Goal: Task Accomplishment & Management: Manage account settings

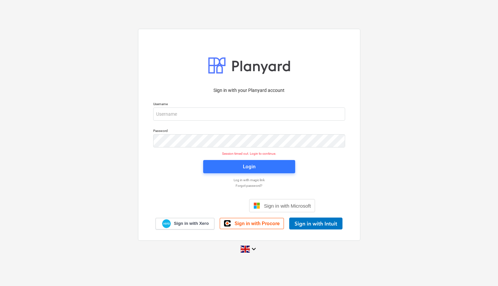
scroll to position [6, 0]
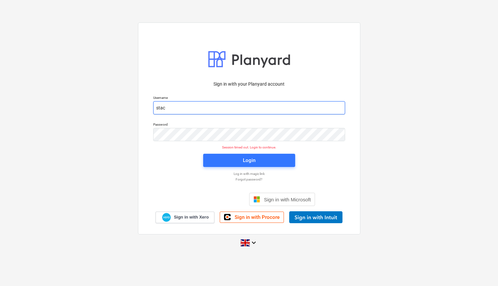
type input "[EMAIL_ADDRESS][DOMAIN_NAME]"
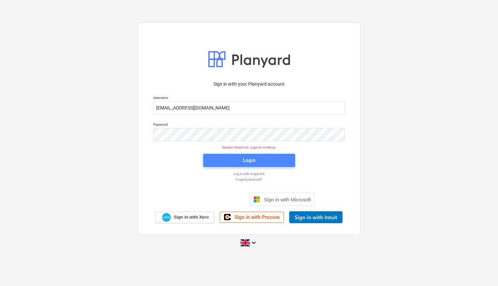
click at [227, 162] on span "Login" at bounding box center [249, 160] width 76 height 9
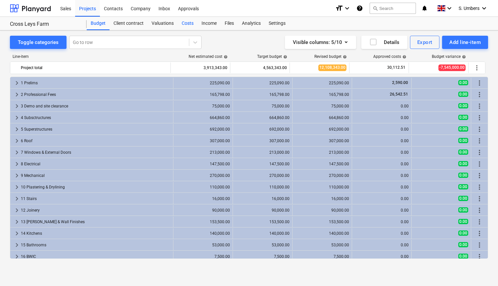
click at [190, 23] on div "Costs" at bounding box center [188, 23] width 20 height 13
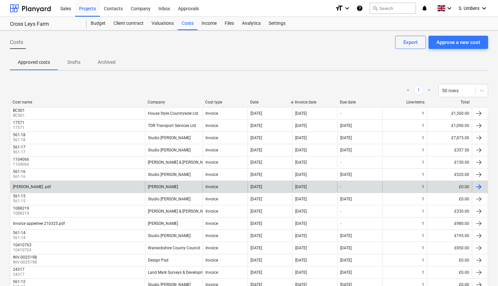
click at [365, 181] on div "[PERSON_NAME] .pdf [PERSON_NAME] Invoice [DATE] [DATE] - 1 £0.00" at bounding box center [249, 187] width 478 height 12
click at [428, 186] on div "£0.00" at bounding box center [449, 187] width 45 height 11
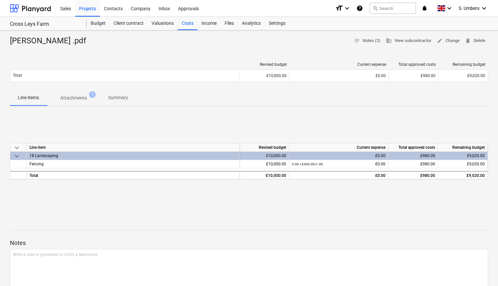
click at [452, 35] on div "[PERSON_NAME] .pdf notes Notes (2) business View subcontractor edit Change dele…" at bounding box center [249, 231] width 498 height 403
click at [451, 39] on span "edit Change" at bounding box center [447, 41] width 23 height 8
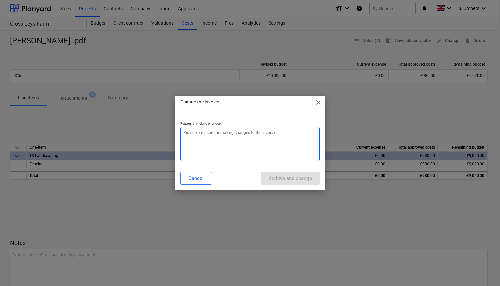
click at [265, 141] on textarea at bounding box center [250, 144] width 140 height 34
type textarea "x"
type textarea "z"
type textarea "x"
type textarea "ze"
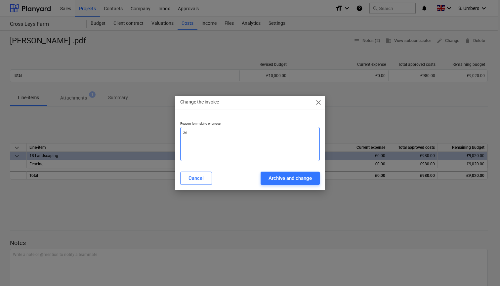
type textarea "x"
type textarea "zer"
type textarea "x"
type textarea "zero"
type textarea "x"
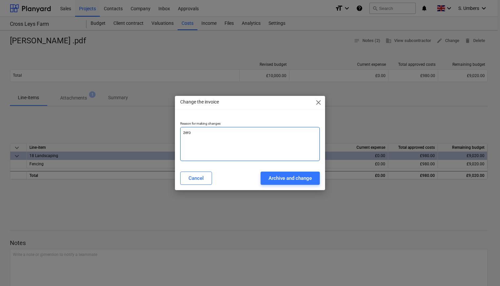
type textarea "zero"
type textarea "x"
type textarea "zero a"
type textarea "x"
type textarea "zero am"
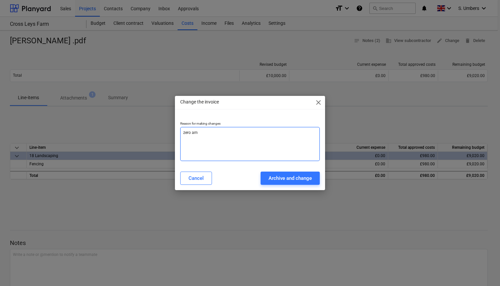
type textarea "x"
type textarea "zero amo"
type textarea "x"
type textarea "zero amou"
type textarea "x"
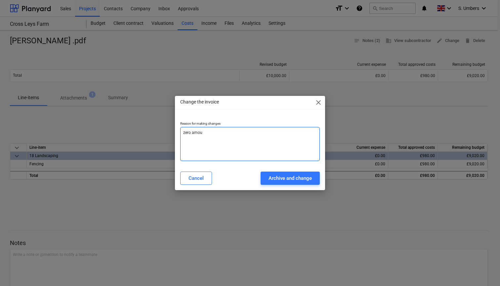
type textarea "zero amoun"
type textarea "x"
type textarea "zero amount"
type textarea "x"
type textarea "zero amounte"
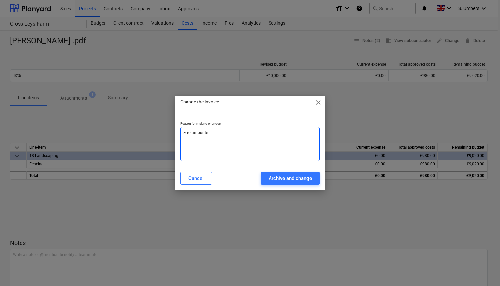
type textarea "x"
type textarea "zero amounted"
type textarea "x"
type textarea "zero amounte"
type textarea "x"
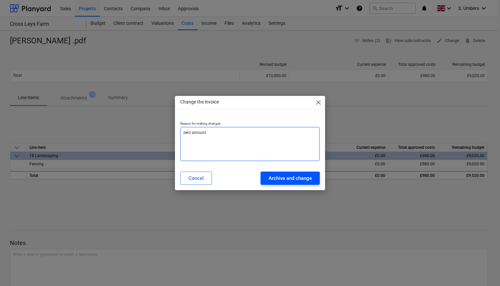
type textarea "zero amount"
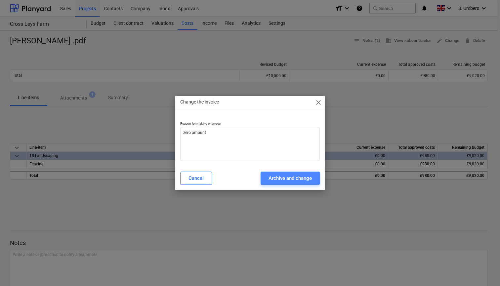
click at [287, 177] on div "Archive and change" at bounding box center [289, 178] width 43 height 9
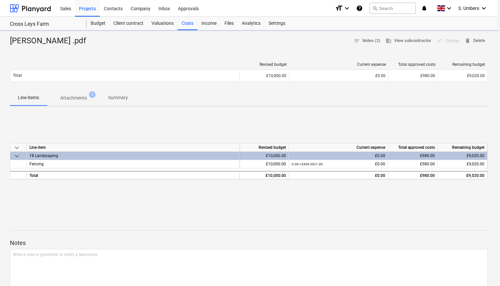
type textarea "x"
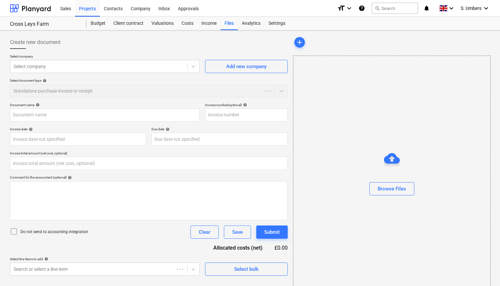
type input "0.00"
type input "[PERSON_NAME] .pdf"
type input "[DATE]"
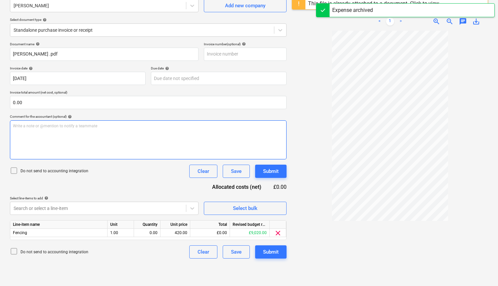
scroll to position [66, 0]
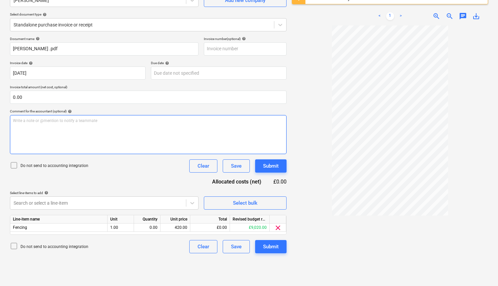
click at [43, 134] on div "Write a note or @mention to notify a teammate [PERSON_NAME]" at bounding box center [148, 134] width 276 height 39
click at [34, 164] on p "Do not send to accounting integration" at bounding box center [55, 166] width 68 height 6
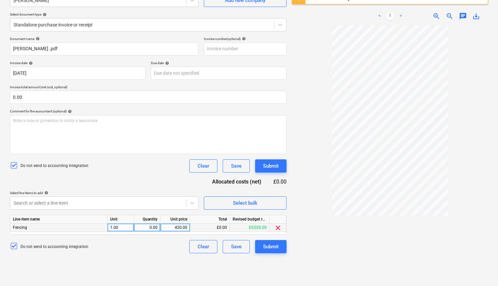
click at [277, 226] on span "clear" at bounding box center [278, 228] width 8 height 8
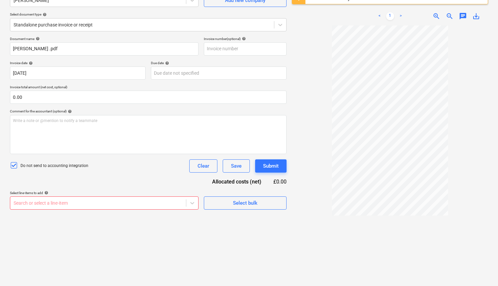
click at [165, 202] on body "This website stores cookies on your computer. These cookies are used to collect…" at bounding box center [249, 80] width 498 height 292
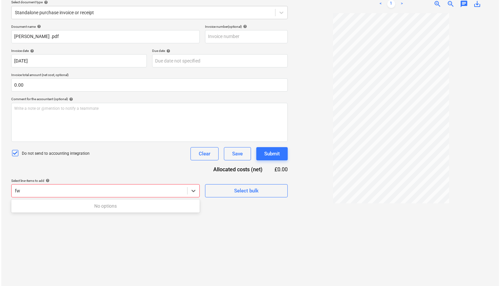
scroll to position [78, 0]
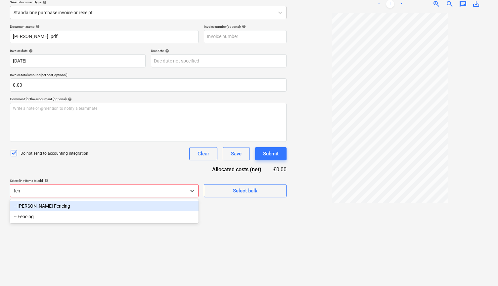
type input "fenc"
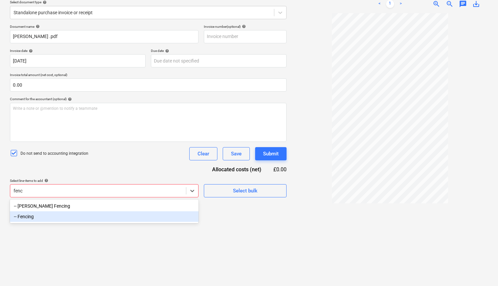
click at [139, 219] on div "-- Fencing" at bounding box center [104, 216] width 188 height 11
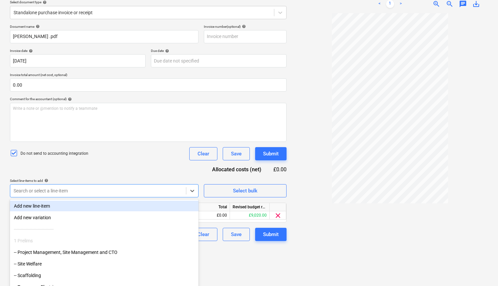
click at [151, 166] on div "Document name help [PERSON_NAME] .pdf Invoice number (optional) help Invoice da…" at bounding box center [148, 132] width 276 height 217
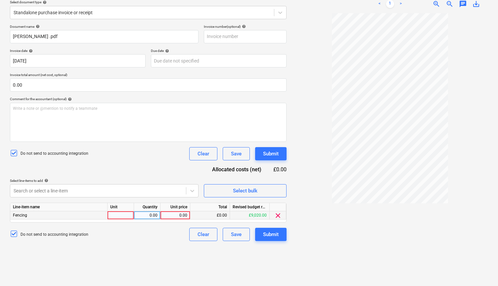
click at [173, 215] on div "0.00" at bounding box center [175, 215] width 24 height 8
type input "420.00"
click at [276, 234] on div "Submit" at bounding box center [271, 234] width 16 height 9
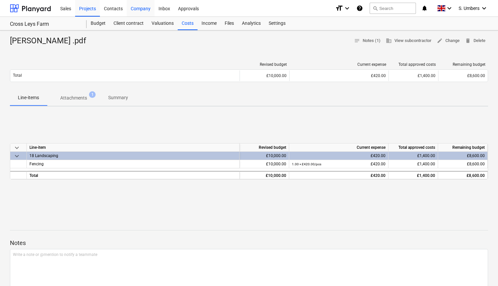
click at [147, 8] on div "Company" at bounding box center [141, 8] width 28 height 17
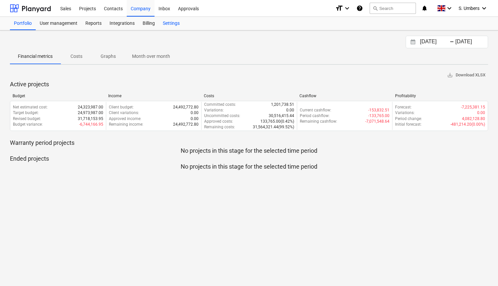
click at [165, 21] on div "Settings" at bounding box center [171, 23] width 25 height 13
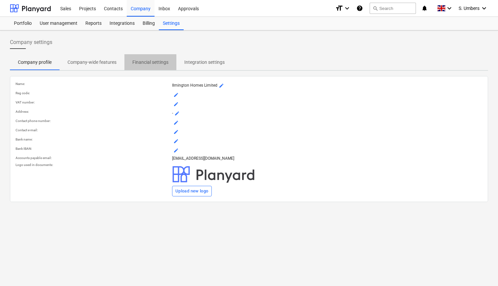
click at [155, 62] on p "Financial settings" at bounding box center [150, 62] width 36 height 7
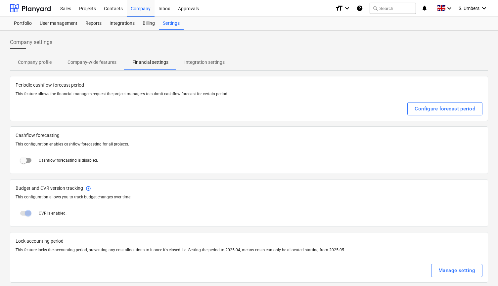
click at [103, 60] on p "Company-wide features" at bounding box center [91, 62] width 49 height 7
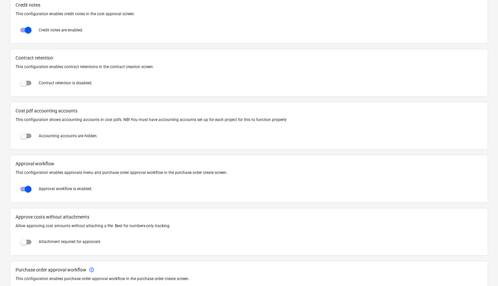
scroll to position [551, 0]
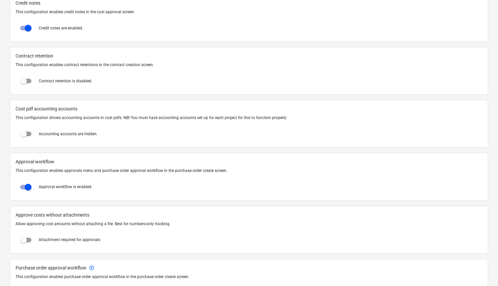
click at [25, 238] on input "checkbox" at bounding box center [24, 240] width 16 height 16
checkbox input "true"
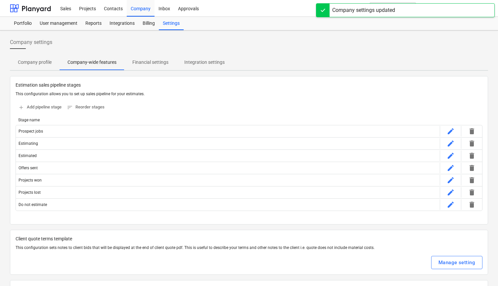
scroll to position [0, 0]
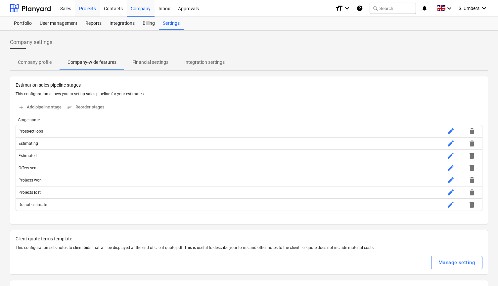
click at [92, 7] on div "Projects" at bounding box center [87, 8] width 25 height 17
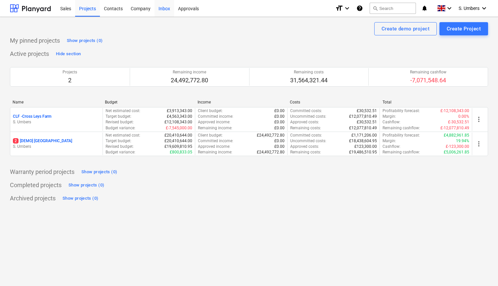
click at [161, 9] on div "Inbox" at bounding box center [164, 8] width 20 height 17
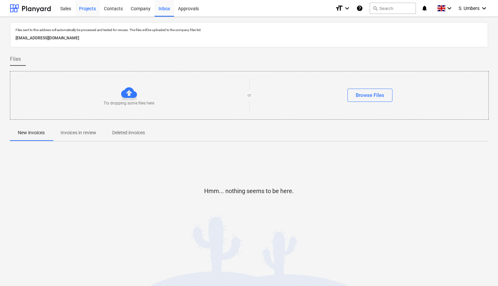
click at [89, 11] on div "Projects" at bounding box center [87, 8] width 25 height 17
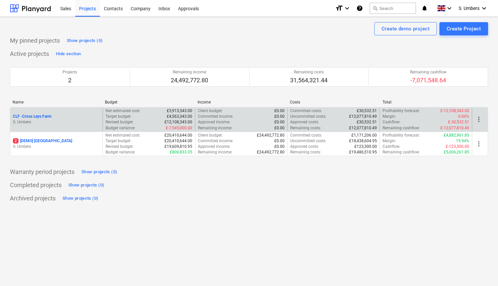
click at [44, 113] on div "CLF - Cross Leys Farm S. Umbers" at bounding box center [56, 119] width 92 height 23
click at [41, 118] on p "CLF - Cross Leys Farm" at bounding box center [32, 117] width 38 height 6
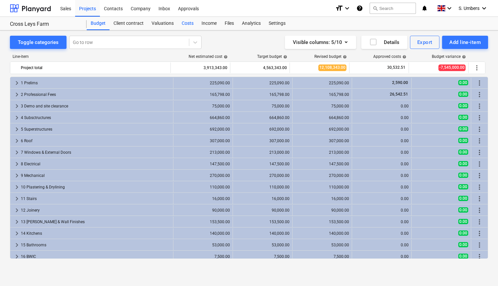
click at [186, 22] on div "Costs" at bounding box center [188, 23] width 20 height 13
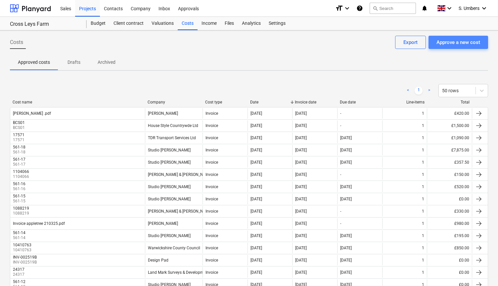
click at [452, 41] on div "Approve a new cost" at bounding box center [458, 42] width 44 height 9
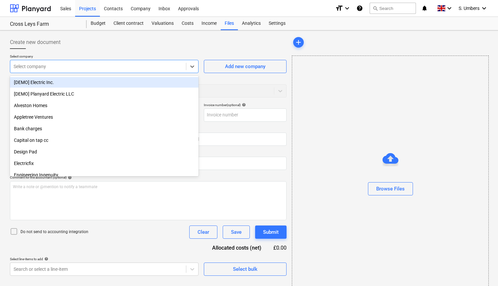
click at [170, 69] on div at bounding box center [98, 66] width 169 height 7
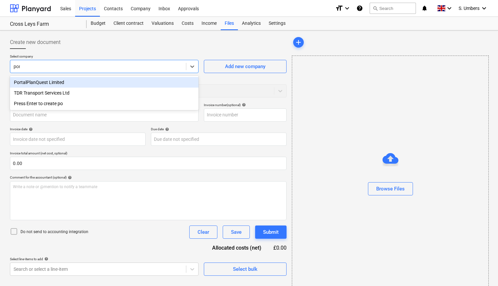
type input "port"
click at [125, 81] on div "PortalPlanQuest Limited" at bounding box center [104, 82] width 188 height 11
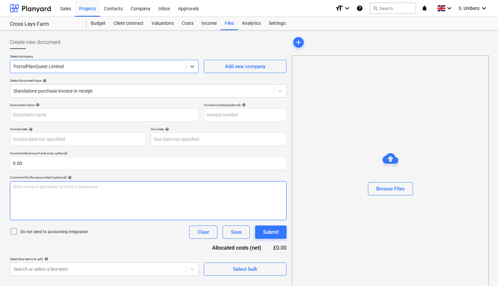
click at [40, 193] on div "Write a note or @mention to notify a teammate [PERSON_NAME]" at bounding box center [148, 200] width 276 height 39
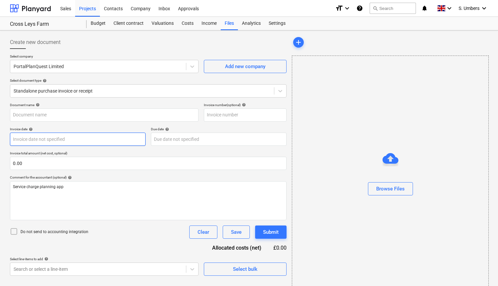
click at [57, 142] on body "This website stores cookies on your computer. These cookies are used to collect…" at bounding box center [249, 146] width 498 height 292
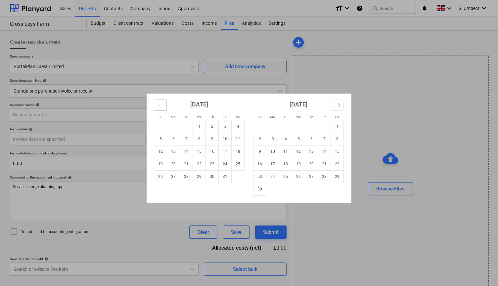
click at [156, 103] on button "Move backward to switch to the previous month." at bounding box center [160, 105] width 13 height 11
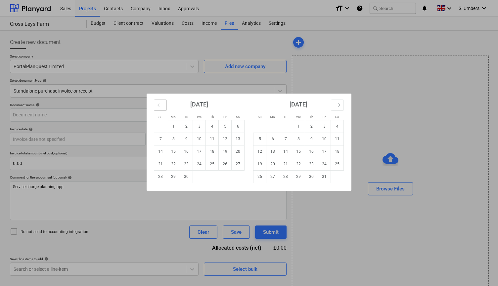
click at [156, 103] on button "Move backward to switch to the previous month." at bounding box center [160, 105] width 13 height 11
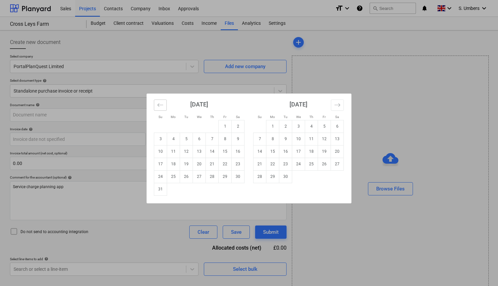
click at [156, 103] on button "Move backward to switch to the previous month." at bounding box center [160, 105] width 13 height 11
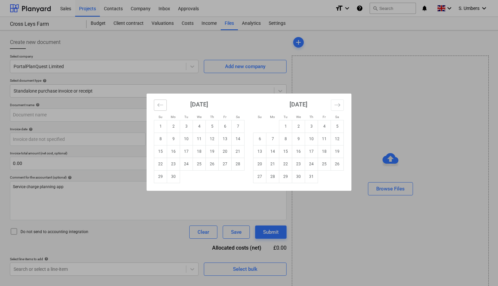
click at [156, 103] on button "Move backward to switch to the previous month." at bounding box center [160, 105] width 13 height 11
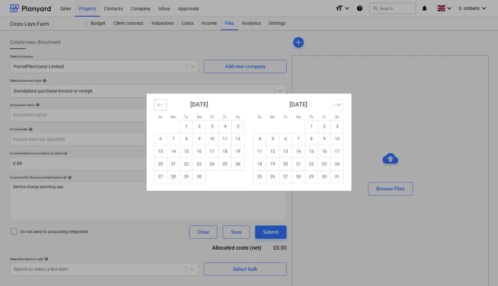
click at [156, 103] on button "Move backward to switch to the previous month." at bounding box center [160, 105] width 13 height 11
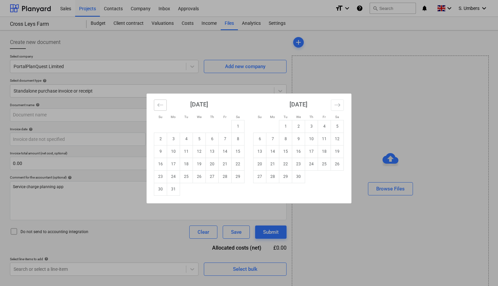
click at [156, 103] on button "Move backward to switch to the previous month." at bounding box center [160, 105] width 13 height 11
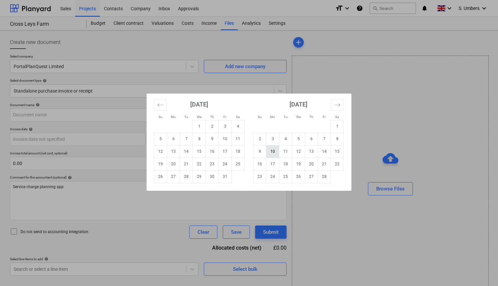
click at [274, 152] on td "10" at bounding box center [272, 151] width 13 height 13
type input "[DATE]"
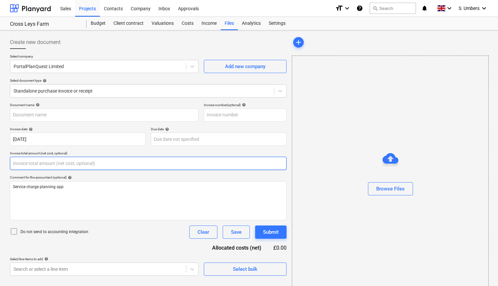
click at [43, 163] on input "text" at bounding box center [148, 163] width 276 height 13
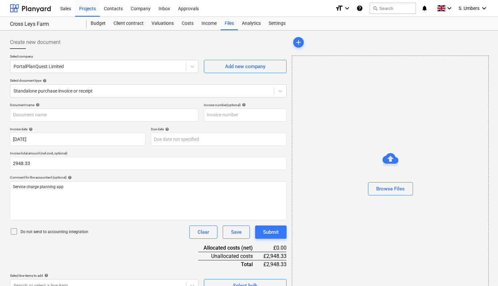
type input "2,948.33"
click at [28, 232] on p "Do not send to accounting integration" at bounding box center [55, 232] width 68 height 6
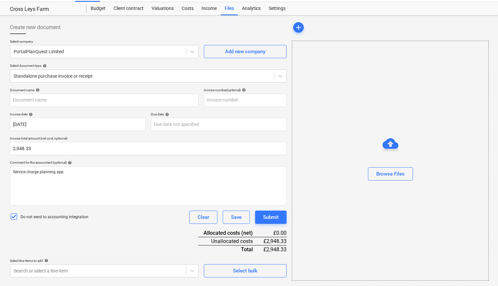
scroll to position [15, 0]
click at [194, 271] on body "This website stores cookies on your computer. These cookies are used to collect…" at bounding box center [249, 131] width 498 height 292
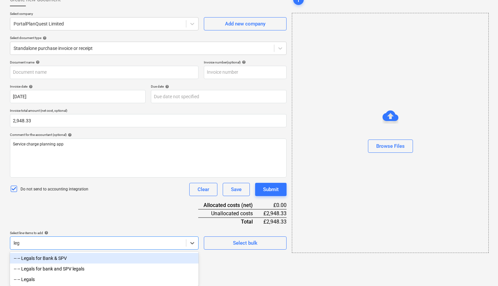
scroll to position [43, 0]
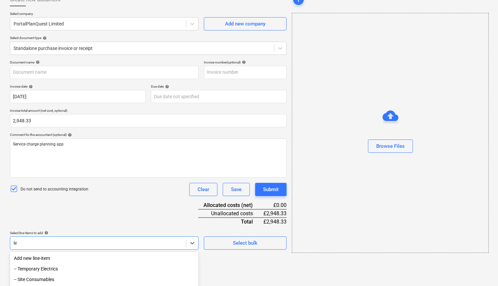
type input "l"
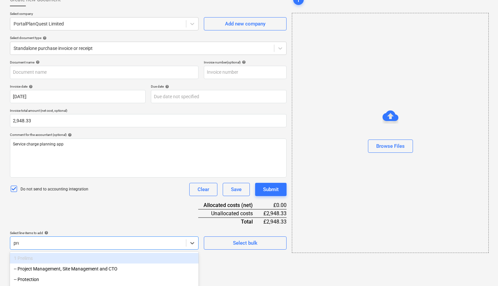
type input "prof"
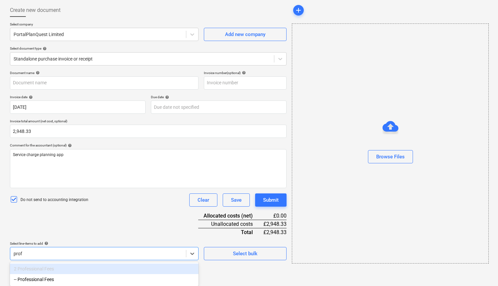
scroll to position [32, 0]
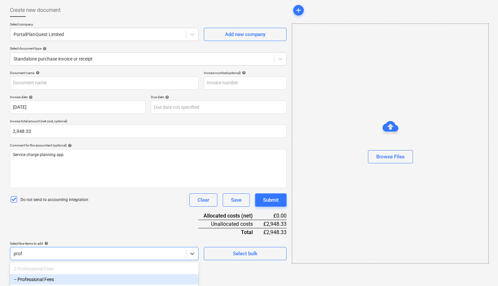
click at [63, 278] on div "-- Professional Fees" at bounding box center [104, 279] width 188 height 11
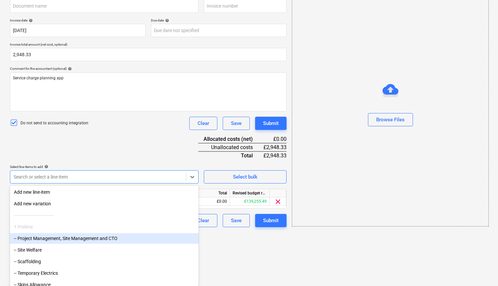
click at [224, 184] on html "This website stores cookies on your computer. These cookies are used to collect…" at bounding box center [249, 37] width 498 height 292
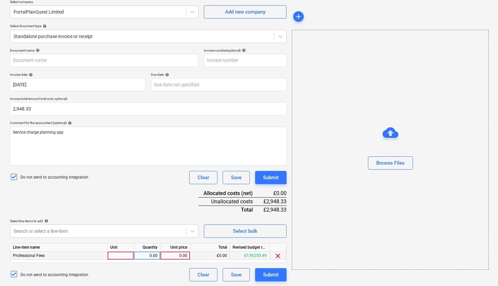
click at [178, 254] on div "0.00" at bounding box center [175, 256] width 24 height 8
type input "2948.33"
click at [273, 274] on div "Submit" at bounding box center [271, 274] width 16 height 9
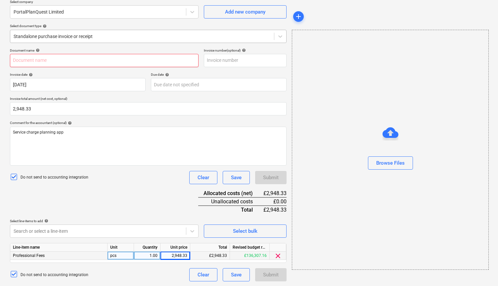
paste input "PP13727641v1MD"
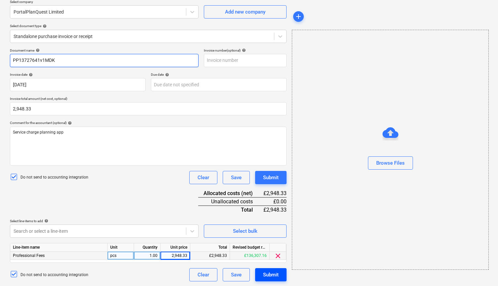
type input "PP13727641v1MDK"
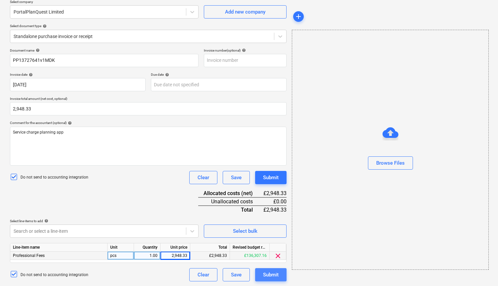
click at [267, 275] on div "Submit" at bounding box center [271, 274] width 16 height 9
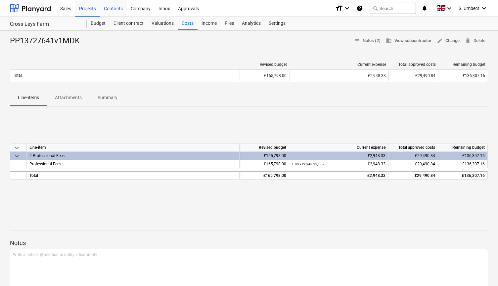
click at [117, 9] on div "Contacts" at bounding box center [113, 8] width 27 height 17
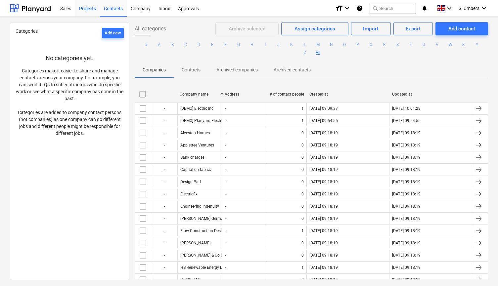
click at [90, 11] on div "Projects" at bounding box center [87, 8] width 25 height 17
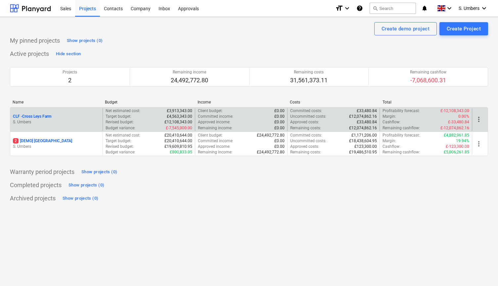
click at [72, 121] on p "S. Umbers" at bounding box center [56, 122] width 87 height 6
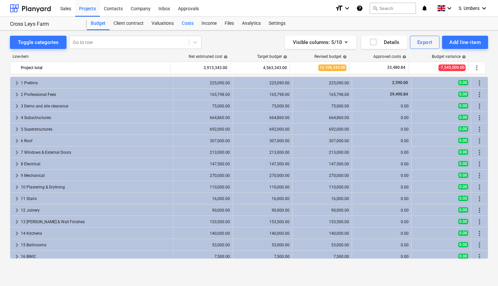
click at [188, 24] on div "Costs" at bounding box center [188, 23] width 20 height 13
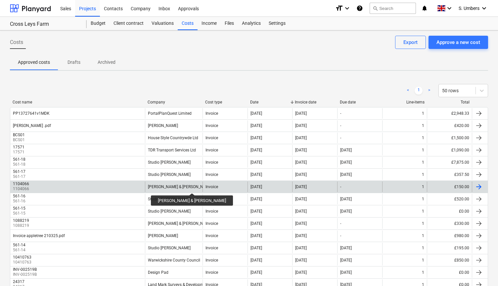
click at [179, 187] on div "[PERSON_NAME] & [PERSON_NAME]" at bounding box center [180, 187] width 64 height 5
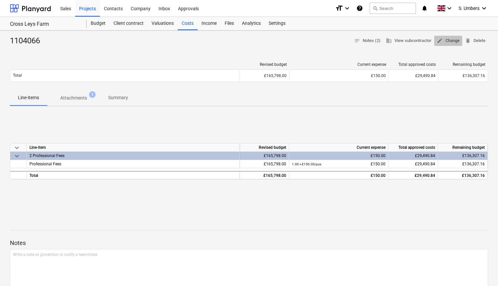
click at [449, 41] on span "edit Change" at bounding box center [447, 41] width 23 height 8
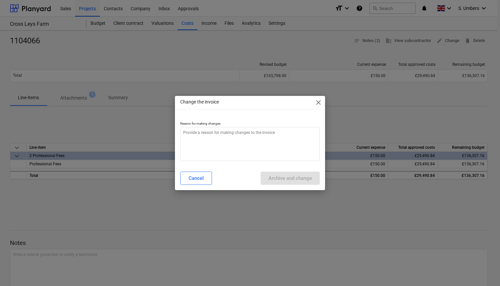
click at [68, 138] on div "Change the invoice close Reason for making changes Cancel Archive and change" at bounding box center [250, 143] width 500 height 286
type textarea "x"
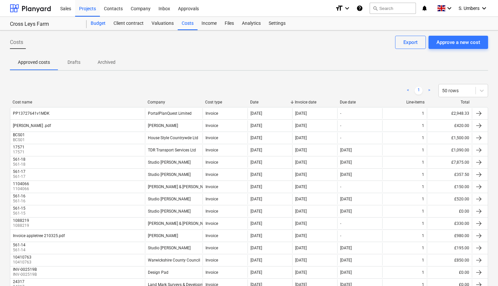
click at [98, 24] on div "Budget" at bounding box center [98, 23] width 23 height 13
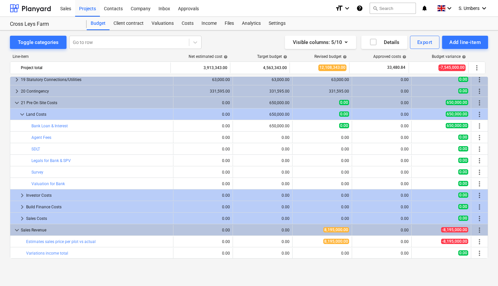
scroll to position [185, 0]
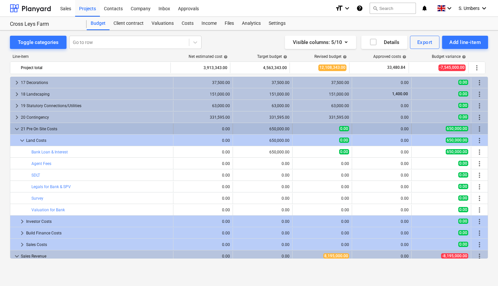
click at [11, 129] on div "keyboard_arrow_down 21 Pre On Site Costs" at bounding box center [91, 129] width 163 height 11
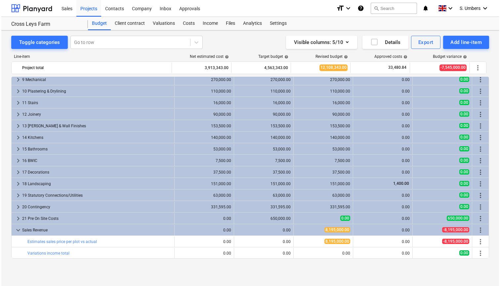
scroll to position [96, 0]
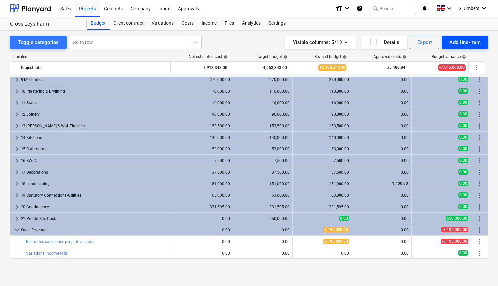
click at [464, 40] on div "Add line-item" at bounding box center [464, 42] width 31 height 9
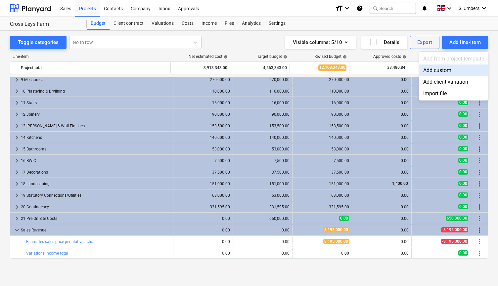
click at [435, 69] on div "Add custom" at bounding box center [453, 70] width 69 height 12
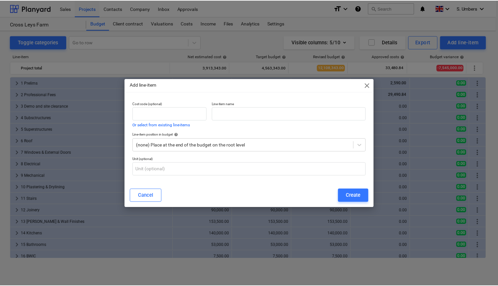
scroll to position [96, 0]
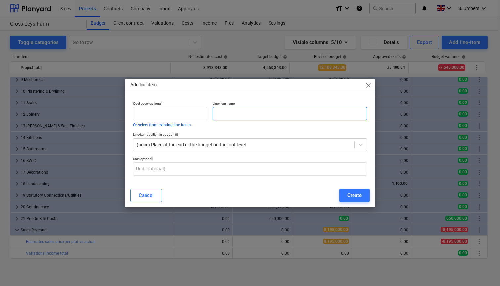
click at [233, 113] on input "text" at bounding box center [290, 113] width 154 height 13
type input "Admin Costs"
click at [173, 109] on input "text" at bounding box center [170, 113] width 74 height 13
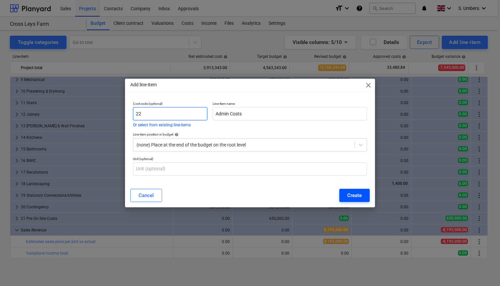
type input "22"
click at [353, 197] on div "Create" at bounding box center [354, 195] width 15 height 9
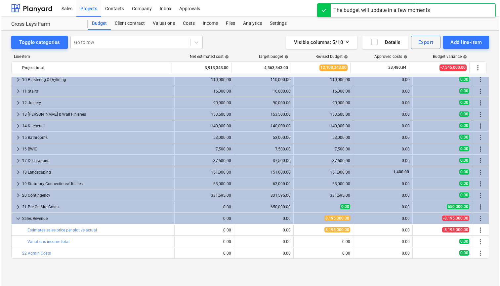
scroll to position [107, 0]
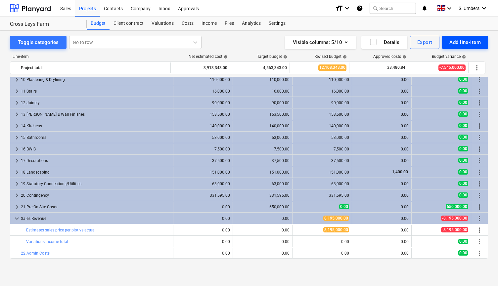
click at [465, 42] on div "Add line-item" at bounding box center [464, 42] width 31 height 9
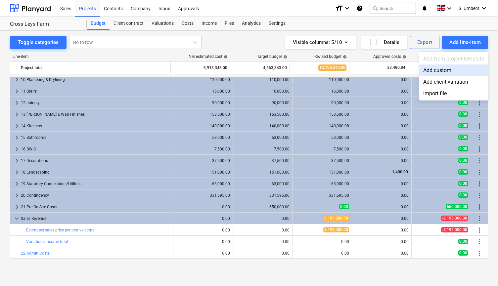
click at [437, 71] on div "Add custom" at bounding box center [453, 70] width 69 height 12
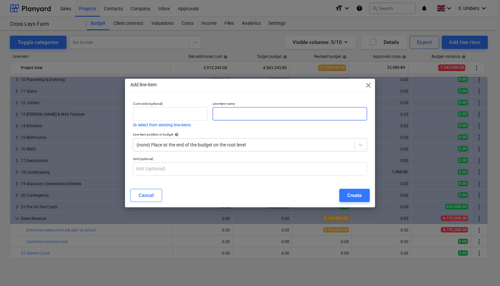
click at [224, 114] on input "text" at bounding box center [290, 113] width 154 height 13
type input "Accountancy"
click at [174, 114] on input "text" at bounding box center [170, 113] width 74 height 13
click at [250, 145] on div at bounding box center [244, 145] width 215 height 7
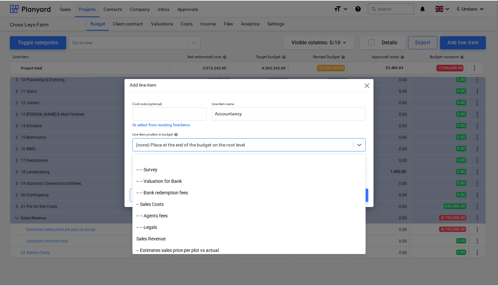
scroll to position [1648, 0]
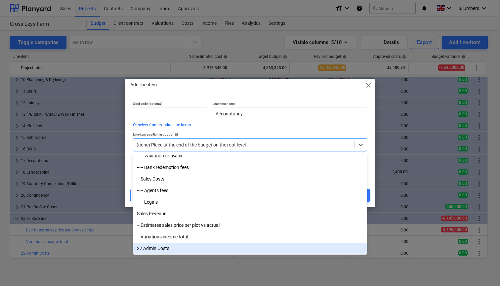
click at [155, 248] on div "22 Admin Costs" at bounding box center [250, 248] width 234 height 11
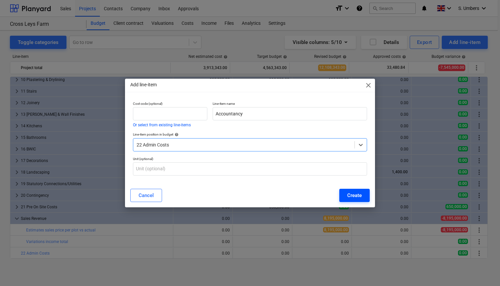
click at [354, 197] on div "Create" at bounding box center [354, 195] width 15 height 9
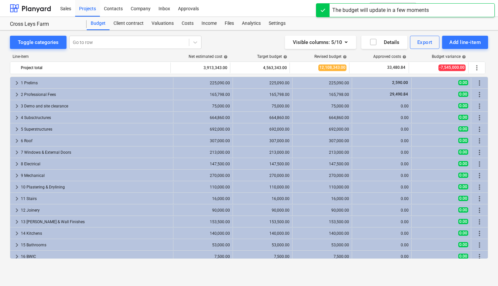
scroll to position [107, 0]
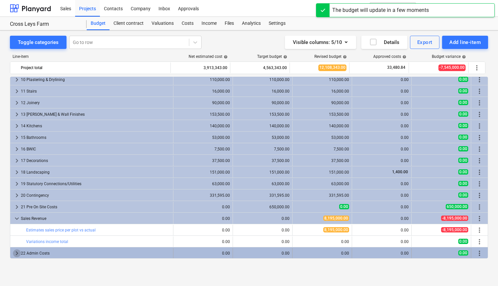
click at [17, 252] on span "keyboard_arrow_right" at bounding box center [17, 253] width 8 height 8
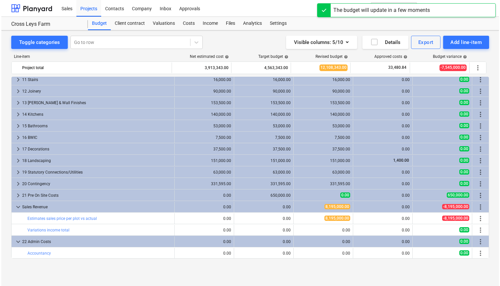
scroll to position [119, 0]
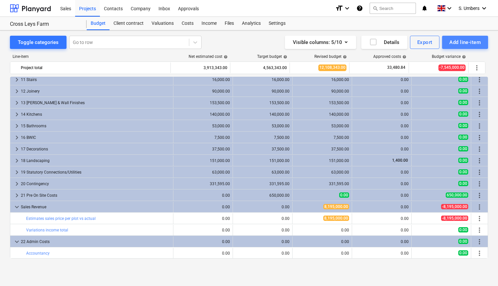
click at [456, 41] on div "Add line-item" at bounding box center [464, 42] width 31 height 9
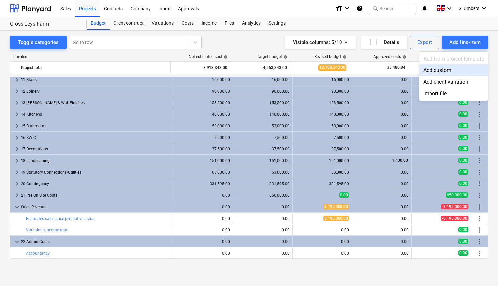
click at [444, 68] on div "Add custom" at bounding box center [453, 70] width 69 height 12
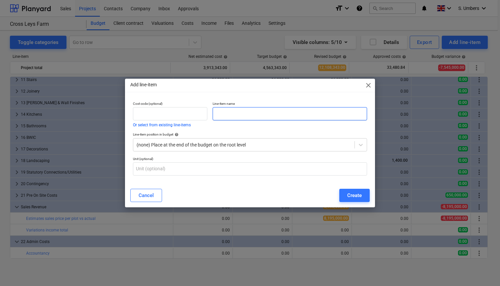
click at [239, 115] on input "text" at bounding box center [290, 113] width 154 height 13
type input "Office Costs"
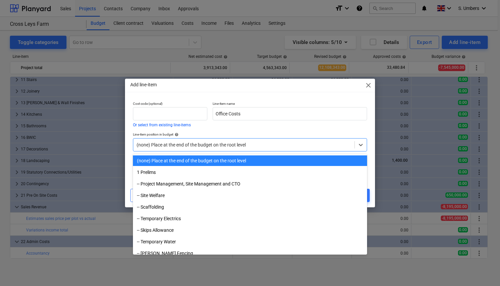
click at [209, 143] on div "(none) Place at the end of the budget on the root level" at bounding box center [244, 144] width 215 height 5
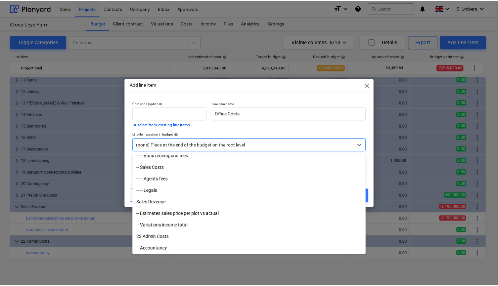
scroll to position [1660, 0]
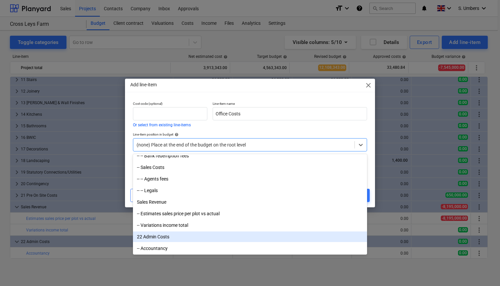
click at [156, 237] on div "22 Admin Costs" at bounding box center [250, 236] width 234 height 11
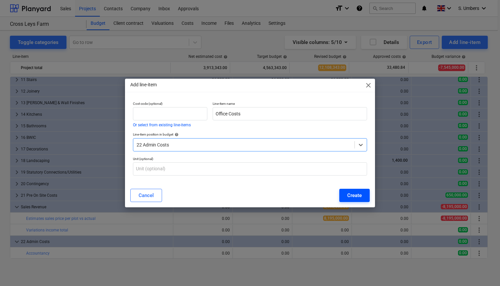
click at [359, 197] on div "Create" at bounding box center [354, 195] width 15 height 9
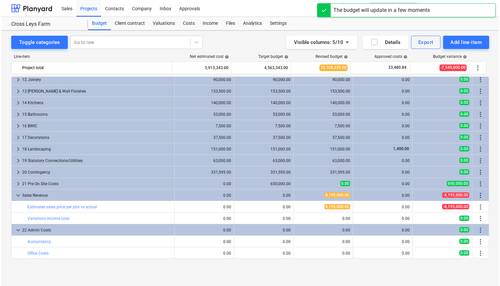
scroll to position [131, 0]
click at [472, 40] on div "Add line-item" at bounding box center [464, 42] width 31 height 9
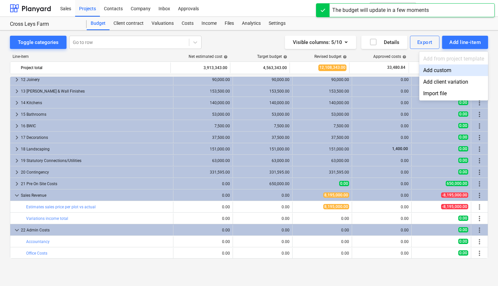
click at [467, 66] on div "Add custom" at bounding box center [453, 70] width 69 height 12
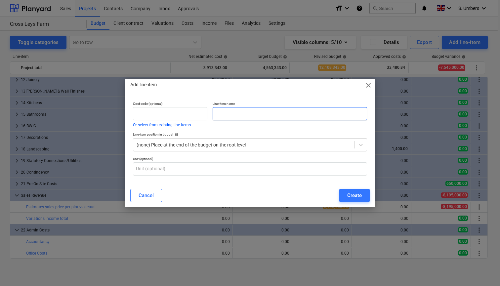
click at [230, 110] on input "text" at bounding box center [290, 113] width 154 height 13
type input "Other"
click at [187, 148] on div "(none) Place at the end of the budget on the root level" at bounding box center [243, 144] width 221 height 9
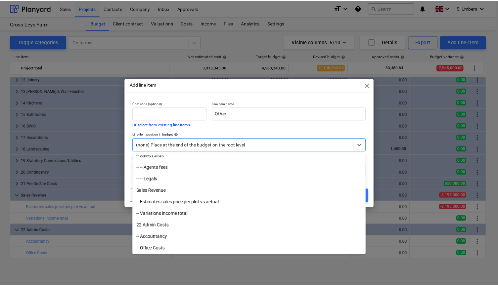
scroll to position [1671, 0]
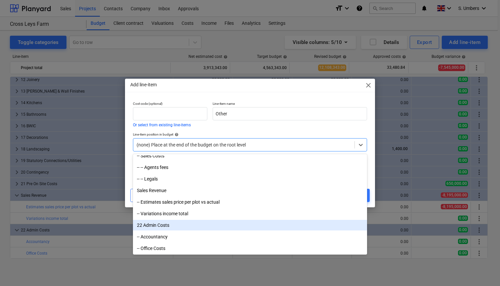
click at [171, 224] on div "22 Admin Costs" at bounding box center [250, 225] width 234 height 11
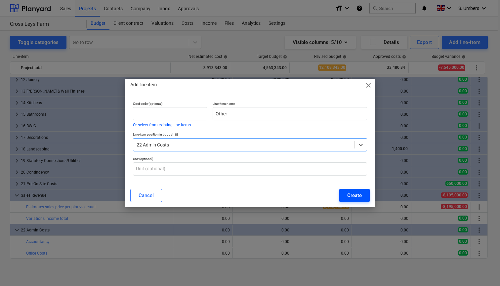
click at [351, 197] on div "Create" at bounding box center [354, 195] width 15 height 9
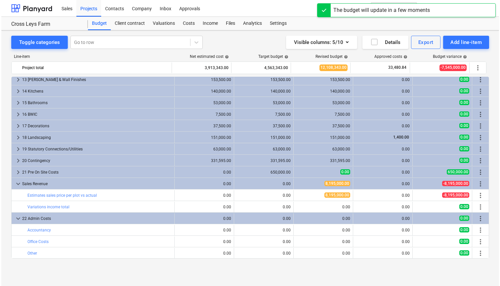
scroll to position [142, 0]
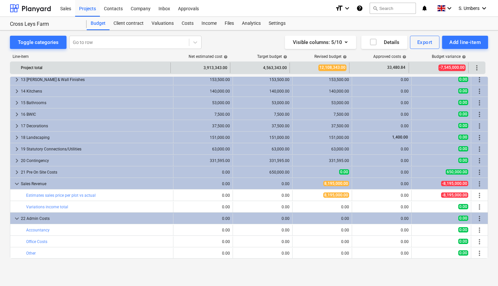
click at [477, 68] on span "more_vert" at bounding box center [476, 68] width 8 height 8
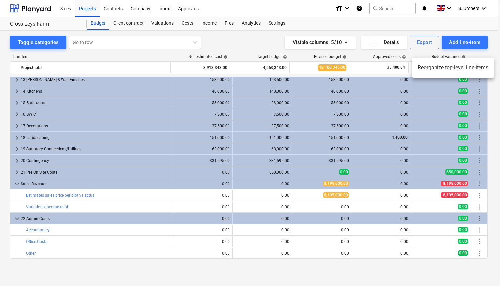
click at [470, 67] on li "Reorganize top-level line-items" at bounding box center [452, 67] width 81 height 15
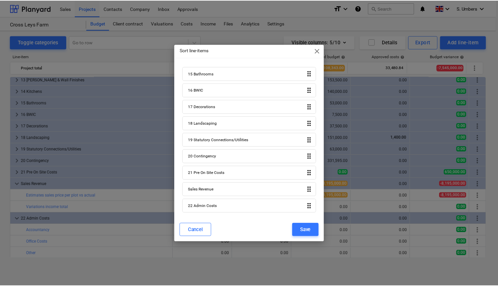
scroll to position [237, 0]
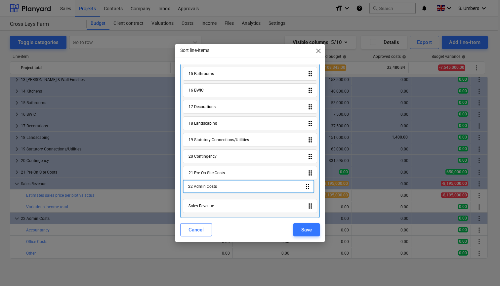
drag, startPoint x: 305, startPoint y: 210, endPoint x: 305, endPoint y: 189, distance: 20.8
click at [305, 189] on div "1 Prelims drag_indicator 2 Professional Fees drag_indicator 3 Demo and site cle…" at bounding box center [250, 26] width 140 height 386
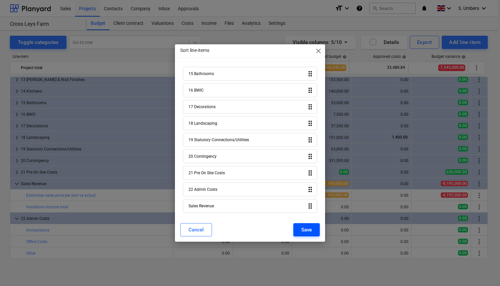
click at [306, 231] on div "Save" at bounding box center [306, 230] width 11 height 9
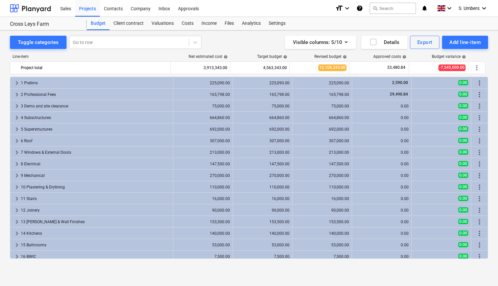
scroll to position [142, 0]
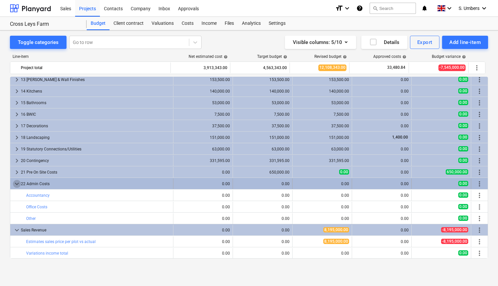
click at [16, 185] on span "keyboard_arrow_down" at bounding box center [17, 184] width 8 height 8
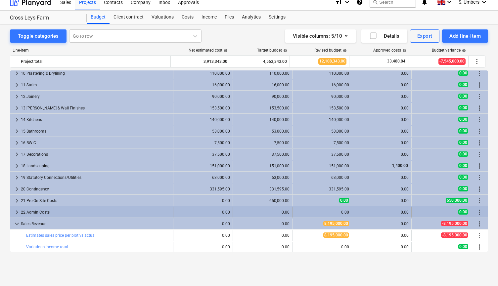
scroll to position [6, 0]
click at [46, 210] on div "22 Admin Costs" at bounding box center [95, 212] width 149 height 11
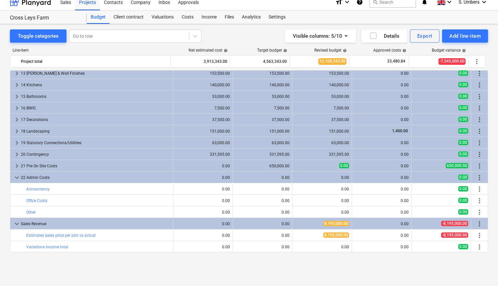
scroll to position [142, 0]
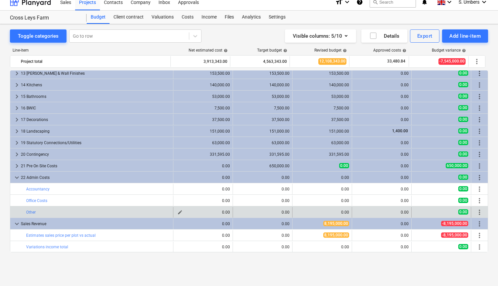
click at [206, 210] on div "0.00" at bounding box center [203, 212] width 54 height 5
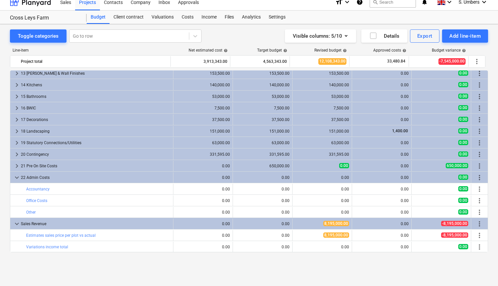
scroll to position [132, 0]
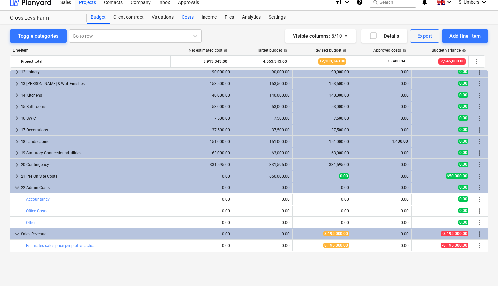
click at [188, 18] on div "Costs" at bounding box center [188, 17] width 20 height 13
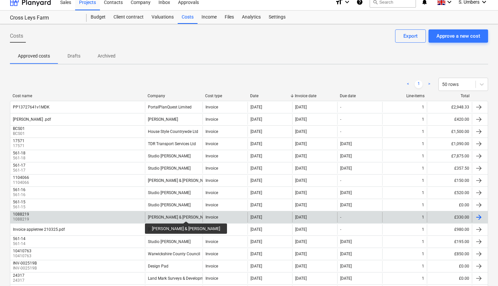
click at [173, 215] on div "[PERSON_NAME] & [PERSON_NAME]" at bounding box center [180, 217] width 64 height 5
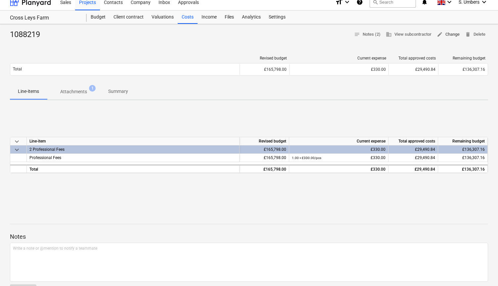
click at [445, 32] on span "edit Change" at bounding box center [447, 35] width 23 height 8
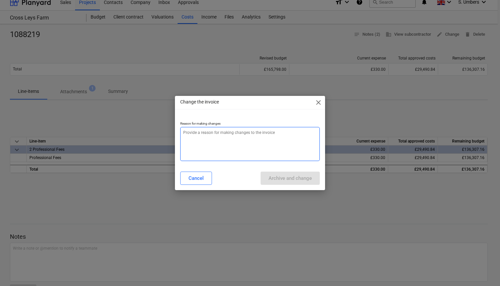
click at [237, 134] on textarea at bounding box center [250, 144] width 140 height 34
type textarea "x"
type textarea "C"
type textarea "x"
type textarea "Ch"
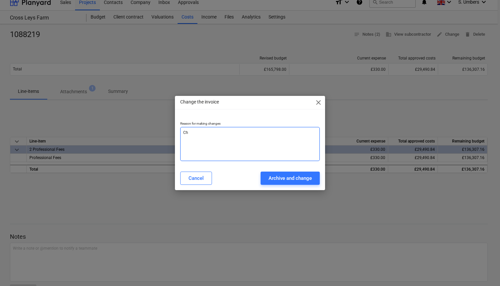
type textarea "x"
type textarea "Cha"
type textarea "x"
type textarea "[PERSON_NAME]"
type textarea "x"
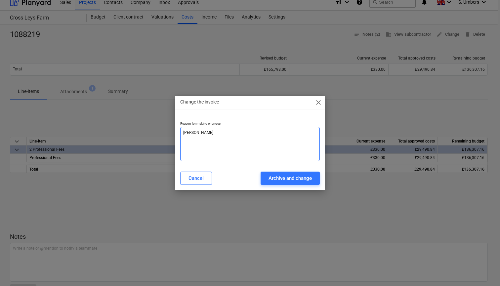
type textarea "[PERSON_NAME]"
type textarea "x"
type textarea "Change"
type textarea "x"
type textarea "Change"
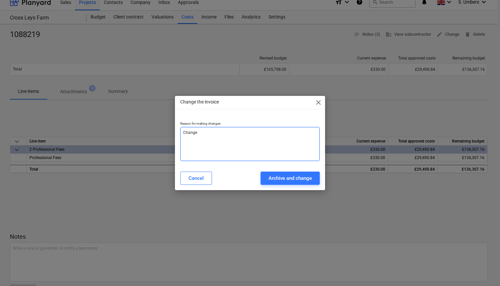
type textarea "x"
type textarea "Change c"
type textarea "x"
type textarea "Change co"
type textarea "x"
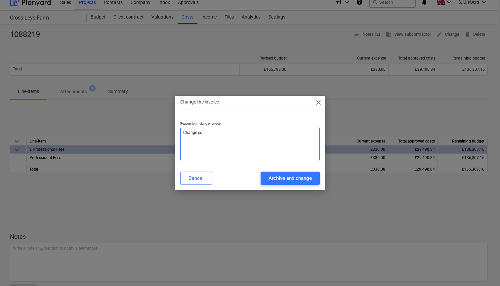
type textarea "Change cod"
type textarea "x"
type textarea "Change code"
click at [307, 177] on div "Archive and change" at bounding box center [289, 178] width 43 height 9
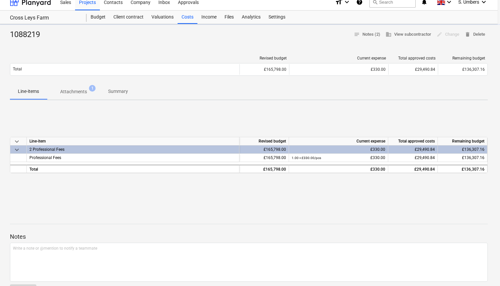
type textarea "x"
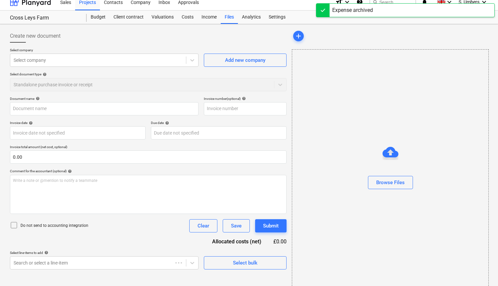
type input "1088219"
type input "[DATE]"
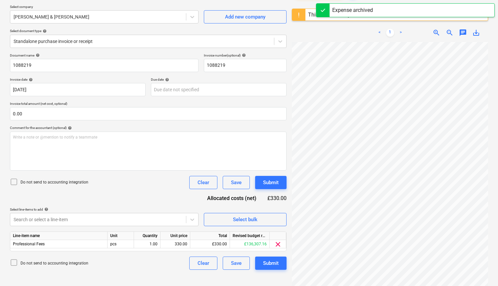
scroll to position [54, 0]
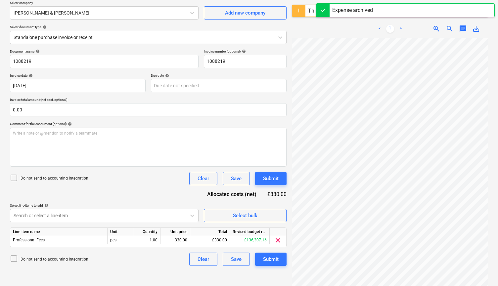
click at [62, 178] on p "Do not send to accounting integration" at bounding box center [55, 179] width 68 height 6
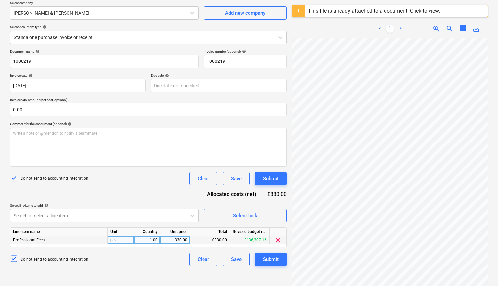
click at [276, 240] on span "clear" at bounding box center [278, 240] width 8 height 8
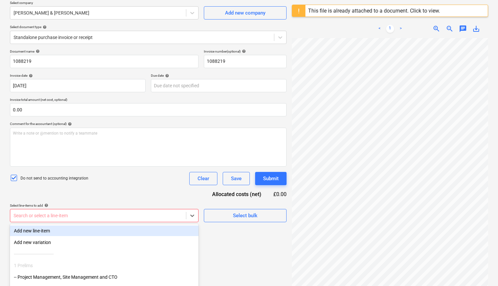
click at [168, 214] on body "This website stores cookies on your computer. These cookies are used to collect…" at bounding box center [249, 92] width 498 height 292
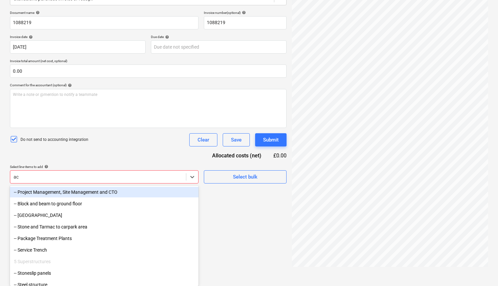
type input "acc"
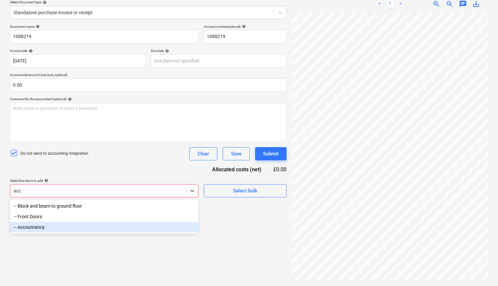
click at [137, 230] on div "-- Accountancy" at bounding box center [104, 227] width 188 height 11
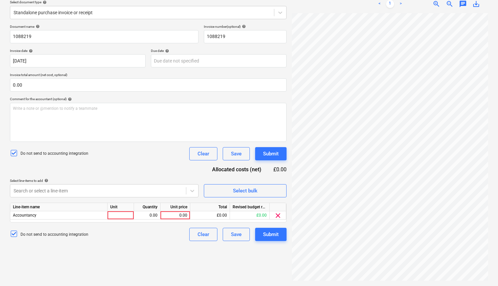
click at [144, 174] on div "Document name help 1088219 Invoice number (optional) help 1088219 Invoice date …" at bounding box center [148, 132] width 276 height 217
click at [172, 216] on div "0.00" at bounding box center [175, 215] width 24 height 8
type input "330.00"
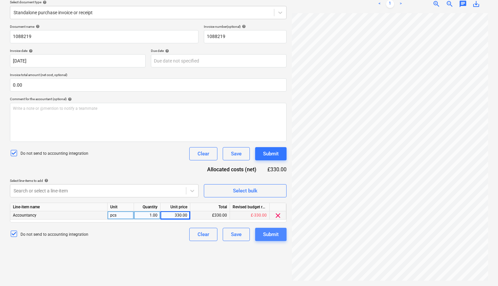
click at [276, 235] on div "Submit" at bounding box center [271, 234] width 16 height 9
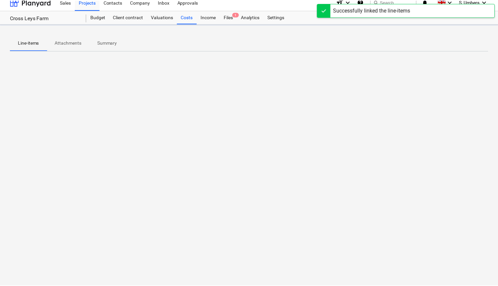
scroll to position [6, 0]
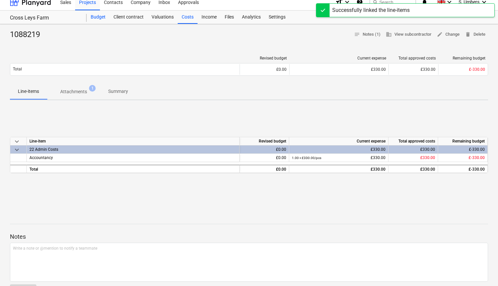
click at [101, 17] on div "Budget" at bounding box center [98, 17] width 23 height 13
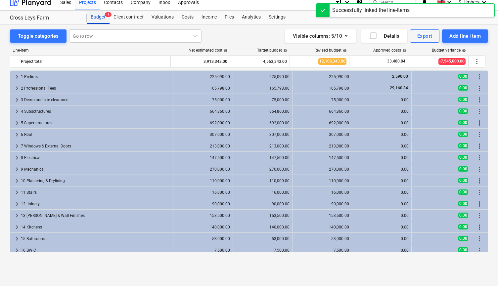
scroll to position [132, 0]
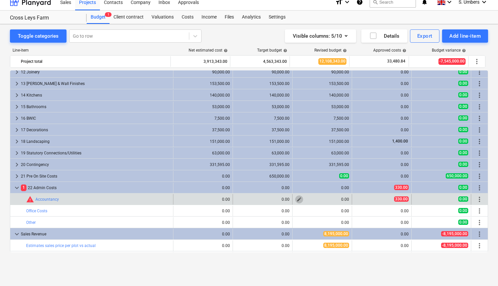
click at [296, 199] on span "edit" at bounding box center [298, 199] width 5 height 5
type textarea "x"
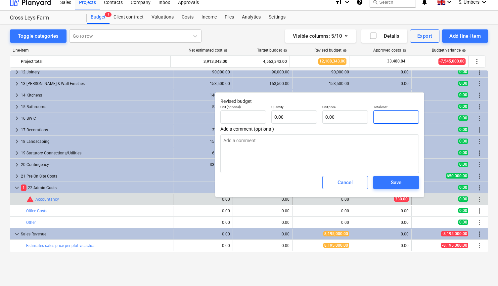
click at [390, 118] on input "text" at bounding box center [396, 116] width 46 height 13
type textarea "x"
type input "pcs"
type input "3"
type input "1.00"
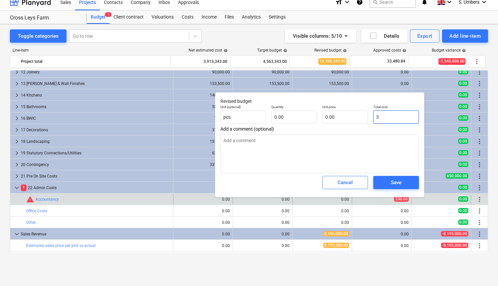
type input "3.00"
type textarea "x"
type input "33"
type input "33.00"
type textarea "x"
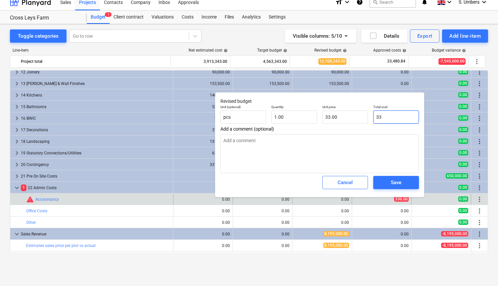
type input "330"
type input "330.00"
type textarea "x"
type input "330."
type textarea "x"
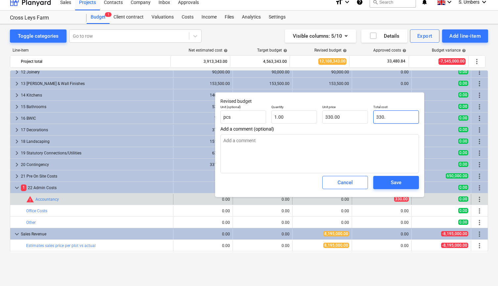
type input "330.0"
type textarea "x"
type input "330.00"
click at [390, 185] on span "Save" at bounding box center [396, 182] width 30 height 9
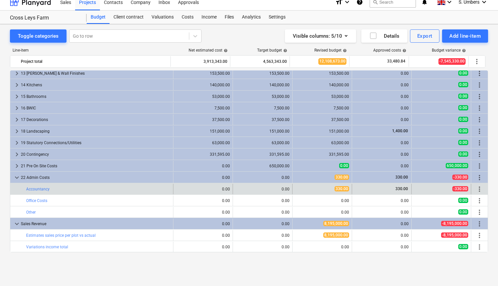
scroll to position [142, 0]
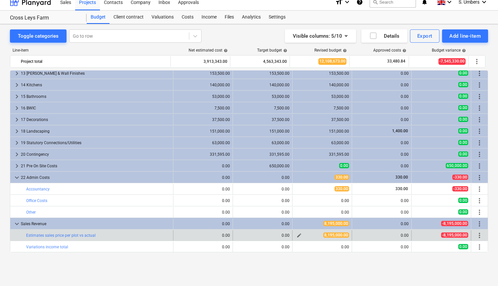
click at [297, 235] on span "edit" at bounding box center [298, 235] width 5 height 5
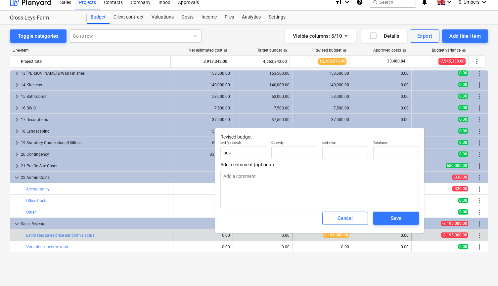
type textarea "x"
type input "1.00"
type input "8,195,000.00"
type input "8195000"
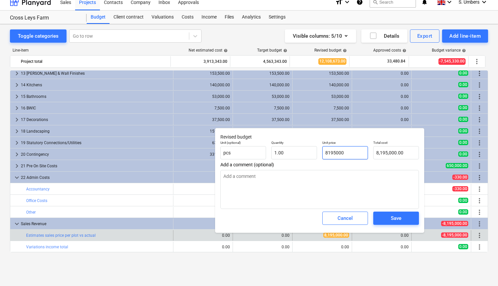
drag, startPoint x: 354, startPoint y: 153, endPoint x: 317, endPoint y: 153, distance: 37.0
click at [317, 153] on div "Unit (optional) pcs Quantity 1.00 Unit price 8195000 Total cost 8,195,000.00" at bounding box center [320, 150] width 204 height 24
type textarea "x"
type input "0"
type input "0.00"
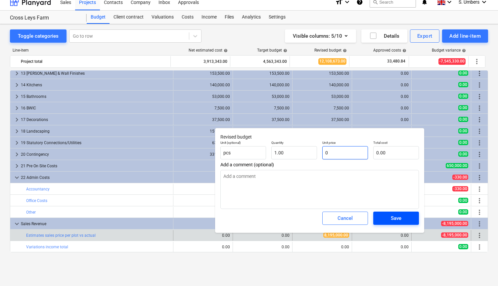
type input "0"
type textarea "x"
type input "0.00"
click at [393, 218] on div "Save" at bounding box center [395, 218] width 11 height 9
type textarea "x"
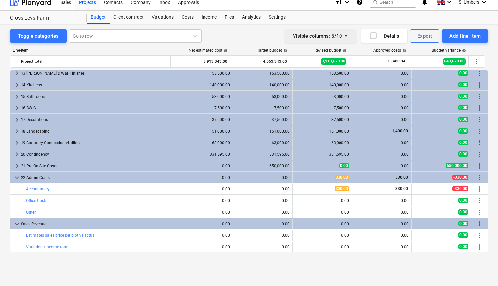
click at [322, 37] on div "Visible columns : 5/10" at bounding box center [320, 36] width 55 height 9
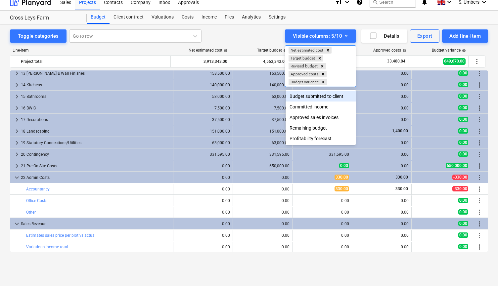
click at [311, 97] on div "Budget submitted to client" at bounding box center [320, 96] width 70 height 11
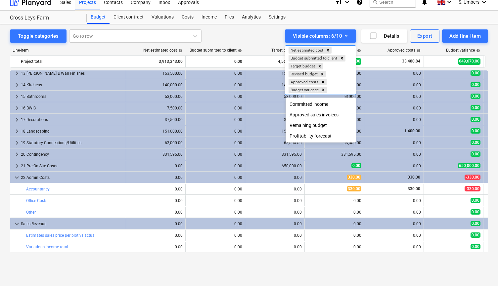
click at [203, 231] on div at bounding box center [249, 143] width 498 height 286
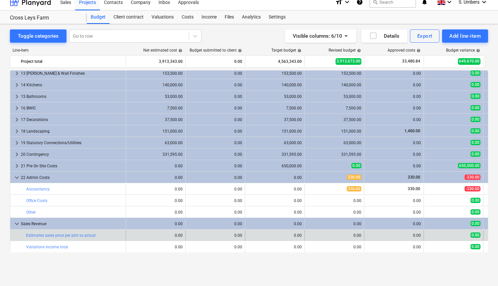
click at [216, 233] on div "edit 0.00" at bounding box center [215, 235] width 54 height 11
click at [191, 233] on span "edit" at bounding box center [191, 235] width 5 height 5
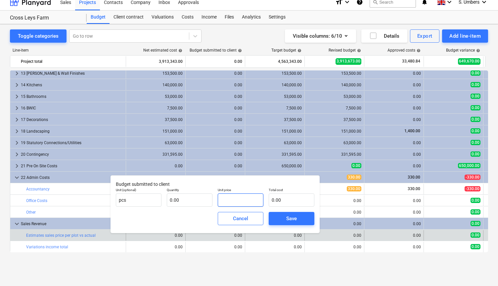
click at [245, 199] on input "text" at bounding box center [241, 199] width 46 height 13
type input "V"
click at [186, 221] on div "Cancel Save" at bounding box center [215, 219] width 204 height 24
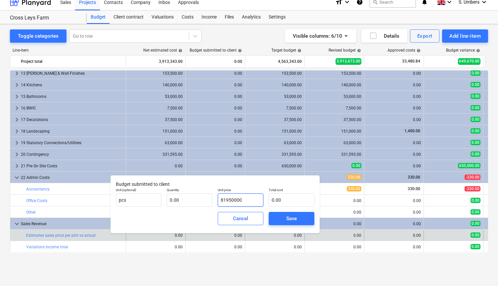
click at [255, 199] on input "81950000" at bounding box center [241, 199] width 46 height 13
type input "8,195,000.00"
click at [159, 216] on div "Cancel Save" at bounding box center [215, 219] width 204 height 24
click at [184, 199] on input "text" at bounding box center [190, 199] width 46 height 13
type input "1"
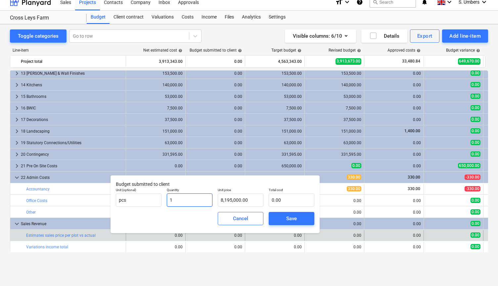
type input "8,195,000.00"
type input "1.00"
click at [178, 217] on div "Cancel Save" at bounding box center [215, 219] width 204 height 24
click at [288, 218] on div "Save" at bounding box center [291, 218] width 11 height 9
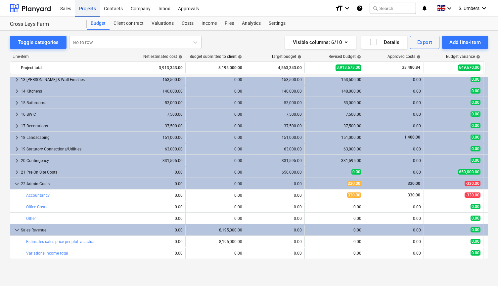
scroll to position [0, 0]
click at [90, 11] on div "Projects" at bounding box center [87, 8] width 25 height 17
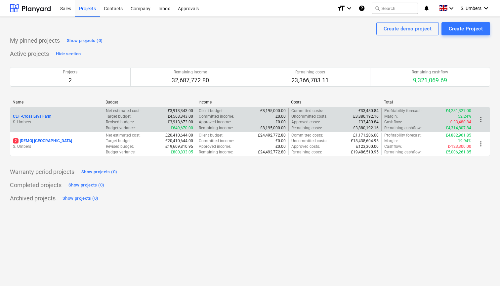
click at [68, 120] on p "S. Umbers" at bounding box center [56, 122] width 87 height 6
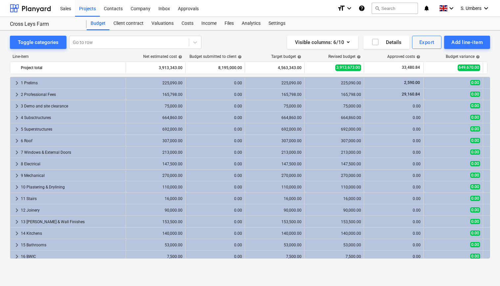
scroll to position [142, 0]
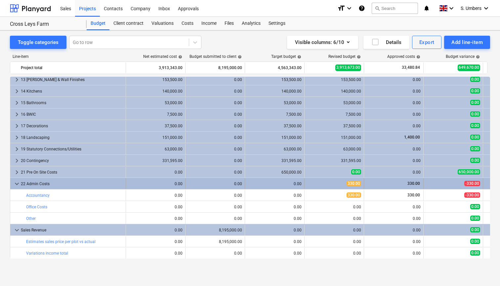
click at [14, 182] on span "keyboard_arrow_down" at bounding box center [17, 184] width 8 height 8
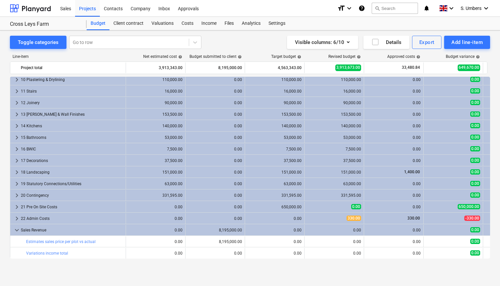
scroll to position [107, 0]
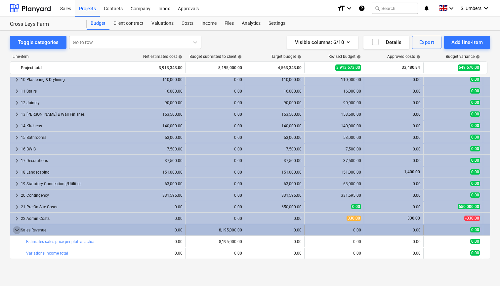
click at [16, 230] on span "keyboard_arrow_down" at bounding box center [17, 230] width 8 height 8
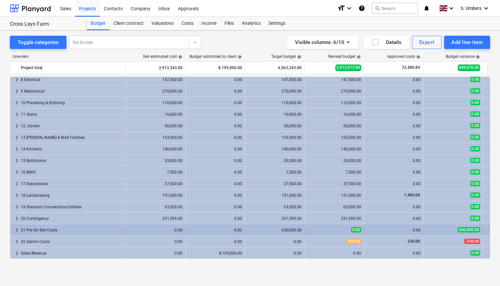
click at [25, 230] on div "21 Pre On Site Costs" at bounding box center [72, 230] width 102 height 11
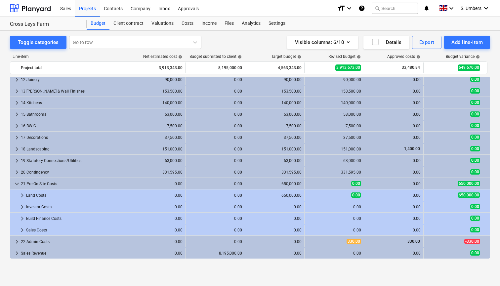
scroll to position [131, 0]
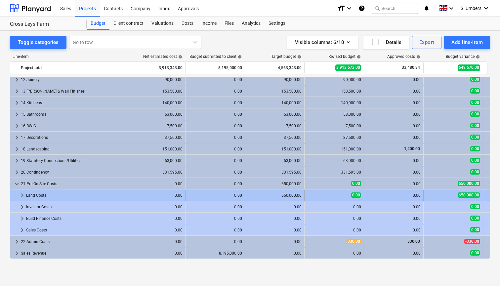
click at [286, 196] on div "650,000.00" at bounding box center [275, 195] width 54 height 5
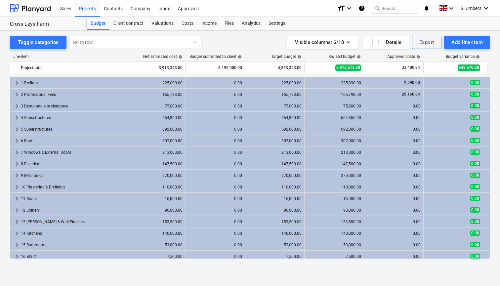
scroll to position [0, 0]
click at [467, 46] on div "Add line-item" at bounding box center [466, 42] width 31 height 9
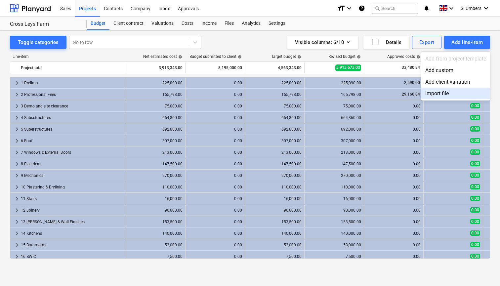
click at [438, 95] on div "Import file" at bounding box center [455, 94] width 69 height 12
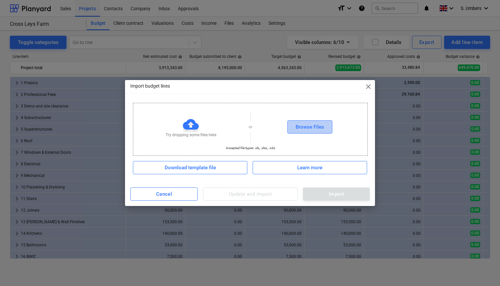
click at [305, 125] on div "Browse Files" at bounding box center [310, 127] width 28 height 9
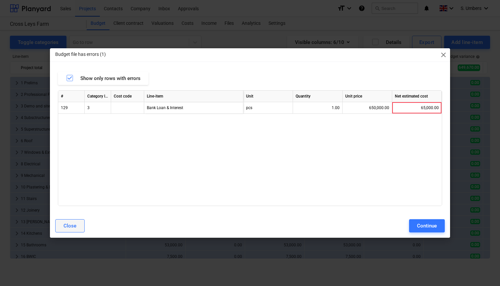
click at [73, 224] on div "Close" at bounding box center [69, 226] width 13 height 9
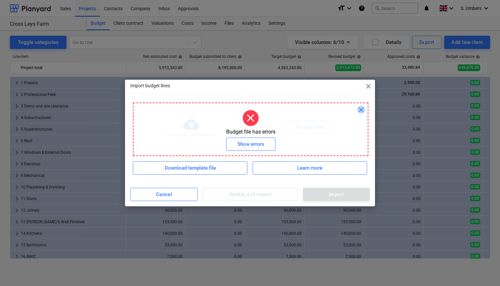
click at [357, 109] on span "close" at bounding box center [361, 110] width 8 height 8
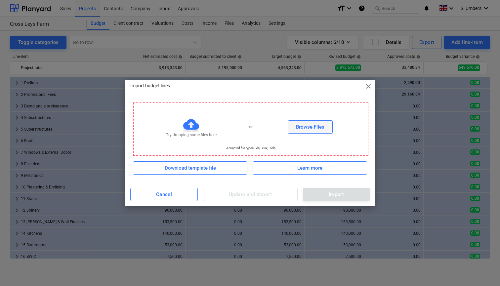
click at [309, 127] on div "Browse Files" at bounding box center [310, 127] width 28 height 9
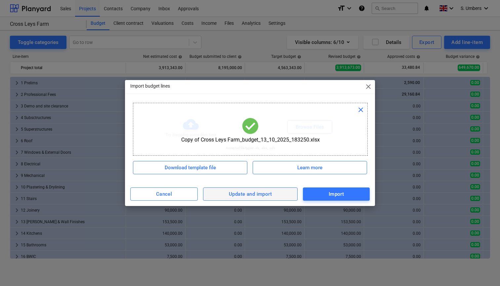
click at [245, 198] on div "Update and import" at bounding box center [250, 194] width 43 height 9
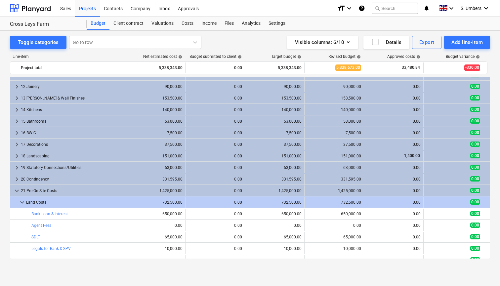
scroll to position [122, 0]
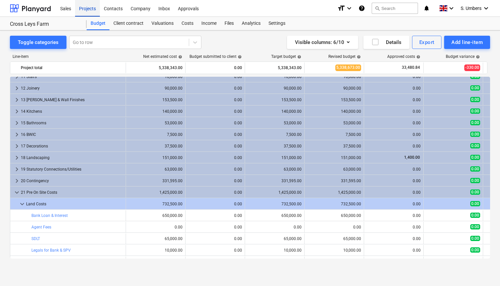
click at [88, 10] on div "Projects" at bounding box center [87, 8] width 25 height 17
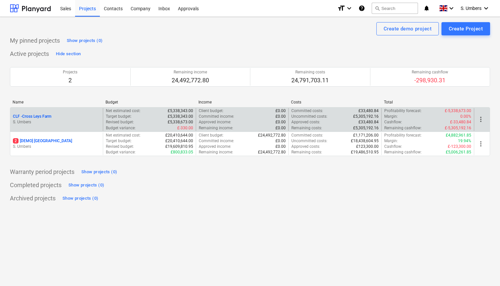
click at [47, 114] on p "CLF - Cross Leys Farm" at bounding box center [32, 117] width 38 height 6
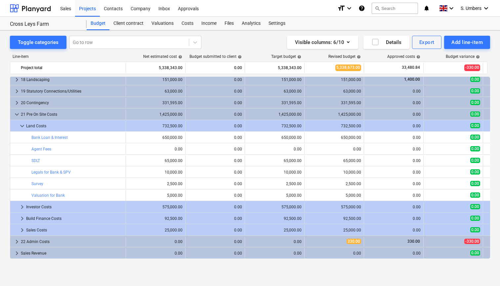
scroll to position [200, 0]
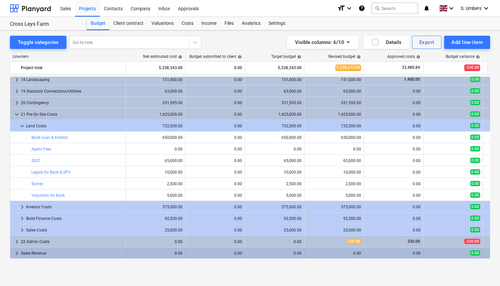
click at [45, 253] on div "Sales Revenue" at bounding box center [72, 253] width 102 height 11
click at [13, 252] on span "keyboard_arrow_down" at bounding box center [17, 253] width 8 height 8
click at [18, 252] on span "keyboard_arrow_right" at bounding box center [17, 253] width 8 height 8
click at [205, 253] on div "0.00" at bounding box center [215, 253] width 54 height 5
click at [223, 253] on div "0.00" at bounding box center [215, 253] width 54 height 5
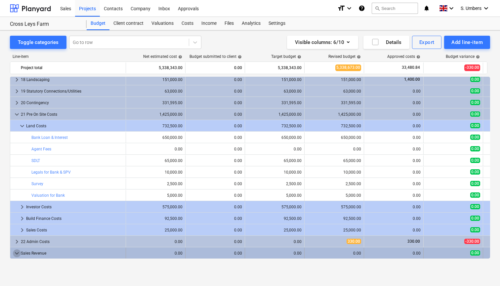
click at [16, 251] on span "keyboard_arrow_down" at bounding box center [17, 253] width 8 height 8
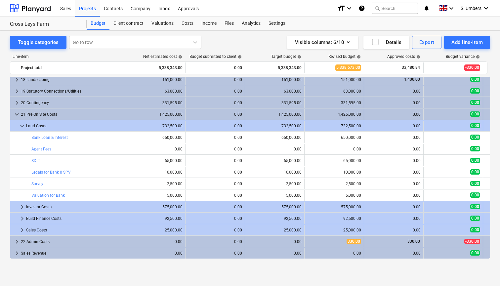
scroll to position [0, 0]
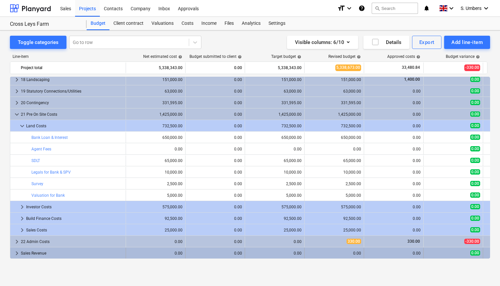
click at [16, 254] on span "keyboard_arrow_right" at bounding box center [17, 253] width 8 height 8
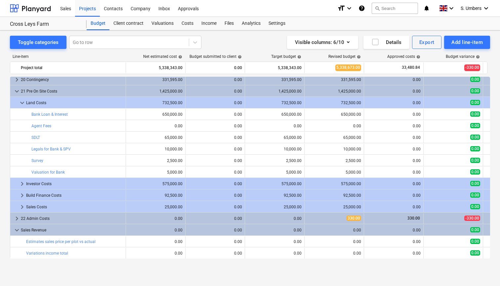
scroll to position [223, 0]
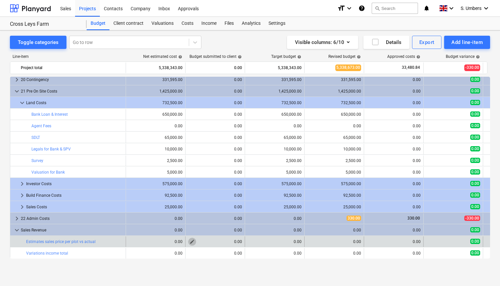
click at [192, 240] on span "edit" at bounding box center [191, 241] width 5 height 5
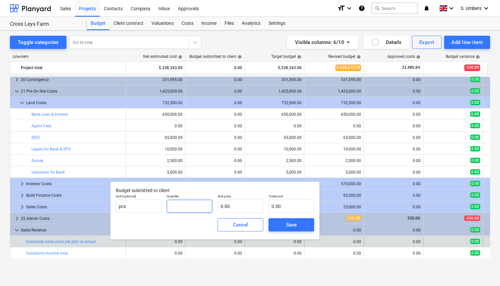
click at [182, 205] on input "text" at bounding box center [190, 206] width 46 height 13
type input "1.00"
click at [225, 205] on input "text" at bounding box center [241, 206] width 46 height 13
type input "8"
type input "8.00"
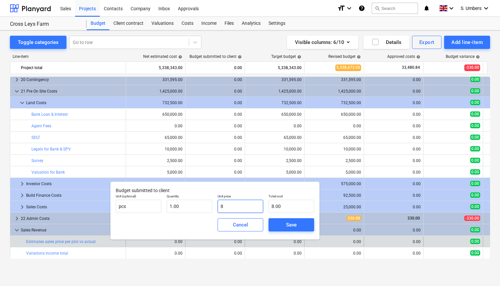
type input "81"
type input "81.00"
type input "819"
type input "819.00"
type input "8195"
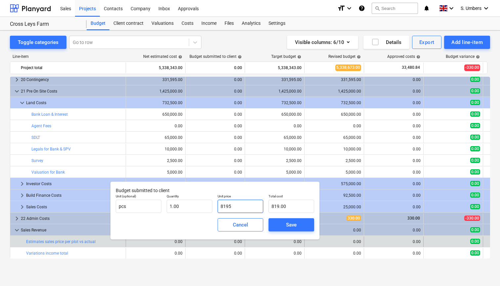
type input "8,195.00"
type input "81950"
type input "81,950.00"
type input "819500"
type input "819,500.00"
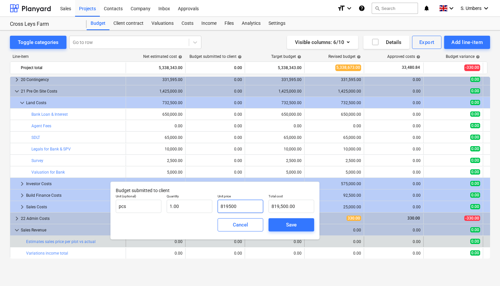
type input "8195000"
type input "8,195,000.00"
click at [184, 231] on div "Cancel Save" at bounding box center [215, 225] width 204 height 24
click at [292, 224] on div "Save" at bounding box center [291, 225] width 11 height 9
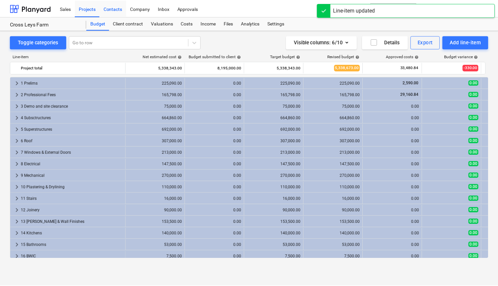
scroll to position [0, 0]
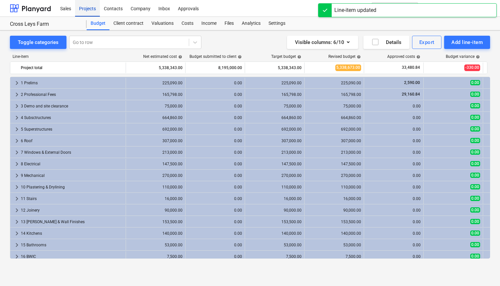
click at [92, 8] on div "Projects" at bounding box center [87, 8] width 25 height 17
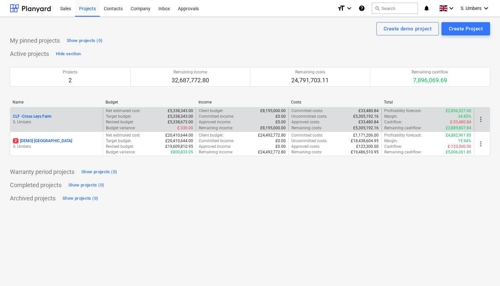
click at [54, 118] on div "CLF - Cross Leys Farm" at bounding box center [56, 117] width 87 height 6
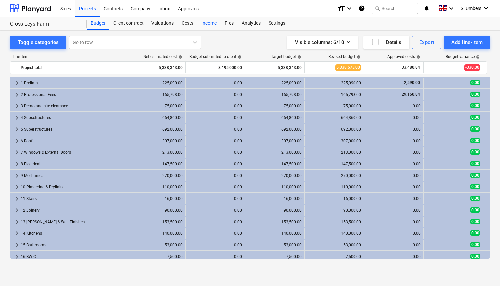
click at [206, 22] on div "Income" at bounding box center [208, 23] width 23 height 13
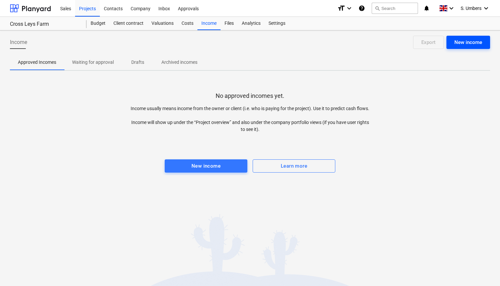
click at [478, 42] on div "New income" at bounding box center [468, 42] width 28 height 9
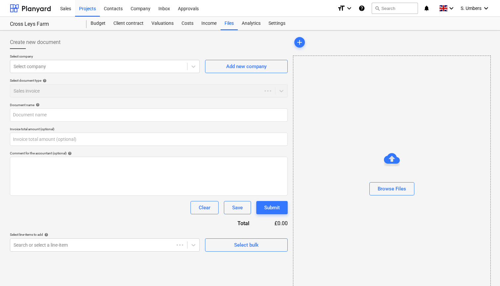
type input "0.00"
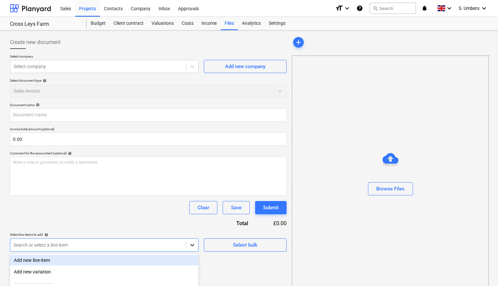
click at [192, 245] on body "Sales Projects Contacts Company Inbox Approvals format_size keyboard_arrow_down…" at bounding box center [249, 143] width 498 height 286
click at [92, 12] on div "Projects" at bounding box center [87, 8] width 25 height 17
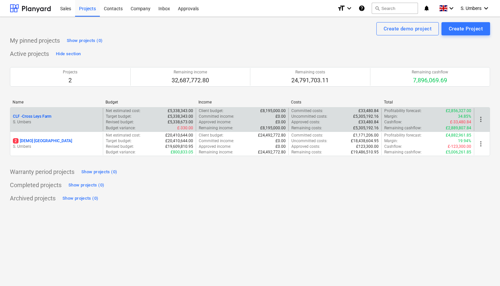
click at [59, 122] on p "S. Umbers" at bounding box center [56, 122] width 87 height 6
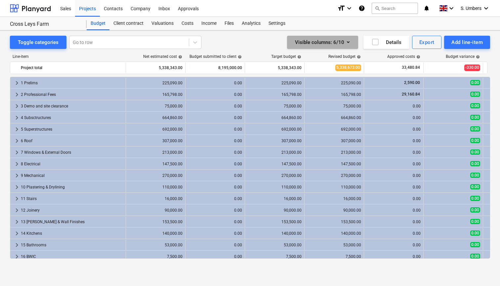
click at [353, 42] on button "Visible columns : 6/10" at bounding box center [322, 42] width 71 height 13
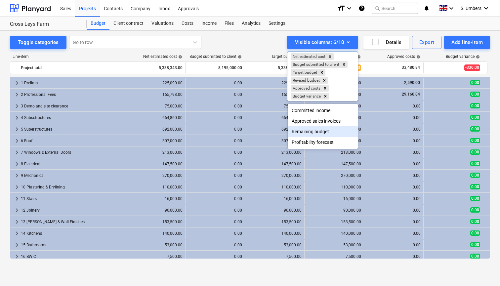
click at [312, 131] on div "Remaining budget" at bounding box center [323, 131] width 70 height 11
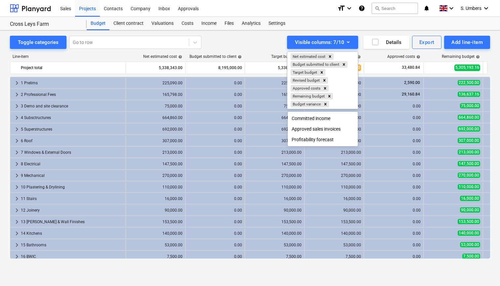
click at [310, 176] on div at bounding box center [250, 143] width 500 height 286
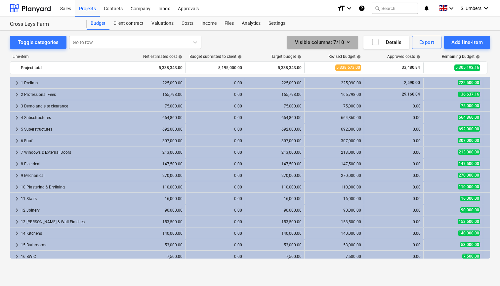
click at [343, 44] on div "Visible columns : 7/10" at bounding box center [322, 42] width 55 height 9
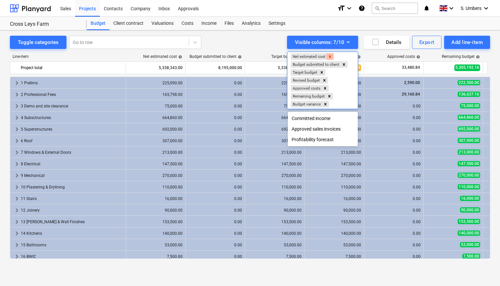
click at [330, 56] on icon "Remove Net estimated cost" at bounding box center [330, 56] width 2 height 2
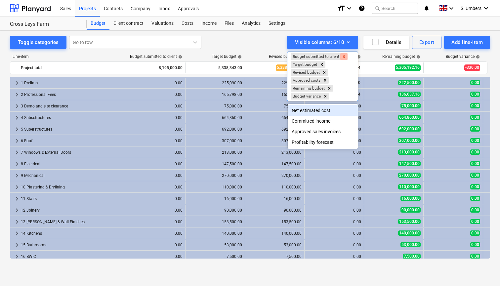
click at [344, 57] on icon "Remove Budget submitted to client" at bounding box center [344, 56] width 5 height 5
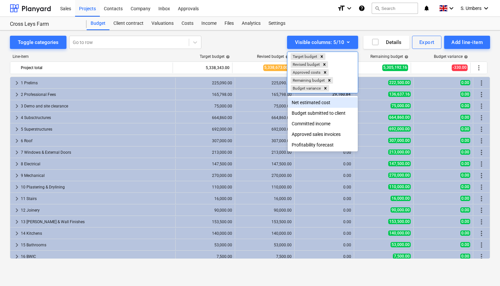
click at [231, 41] on div at bounding box center [250, 143] width 500 height 286
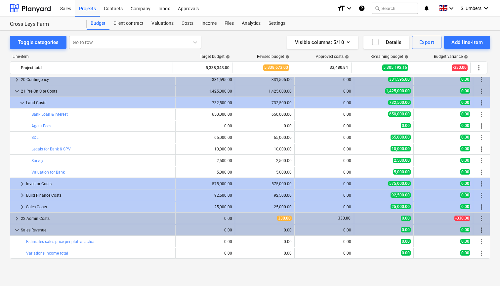
scroll to position [223, 0]
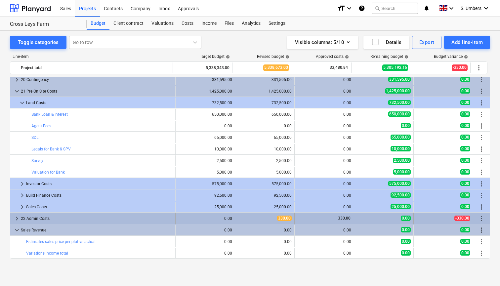
click at [16, 219] on span "keyboard_arrow_right" at bounding box center [17, 219] width 8 height 8
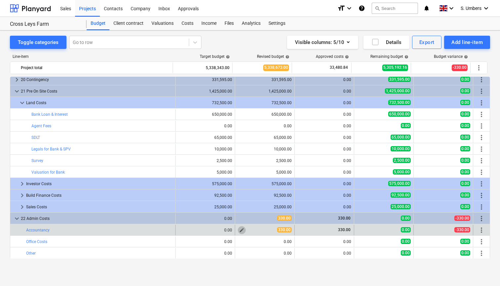
click at [240, 231] on span "edit" at bounding box center [241, 229] width 5 height 5
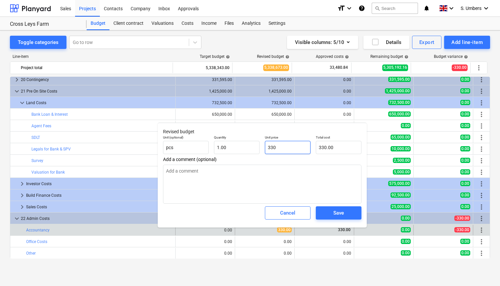
click at [299, 148] on input "330" at bounding box center [288, 147] width 46 height 13
type input "33"
type textarea "x"
type input "33.00"
type input "3"
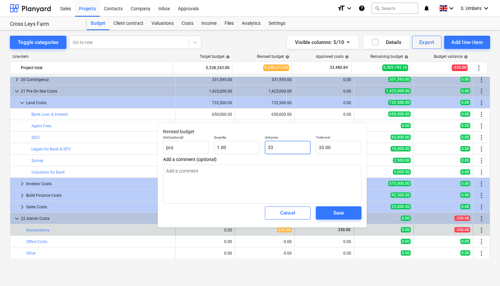
type textarea "x"
type input "3.00"
type textarea "x"
type input "0.00"
type input "5"
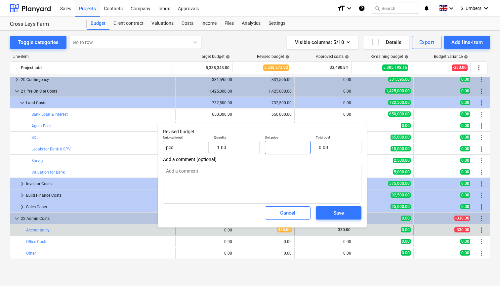
type textarea "x"
type input "5.00"
type input "50"
type textarea "x"
type input "50.00"
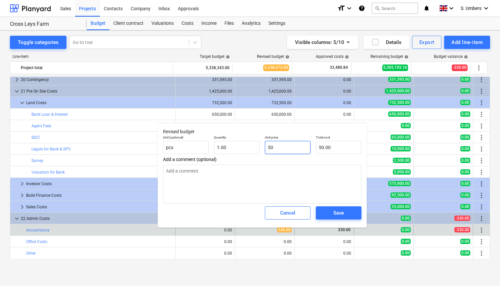
type input "500"
type textarea "x"
type input "500.00"
type input "5000"
type textarea "x"
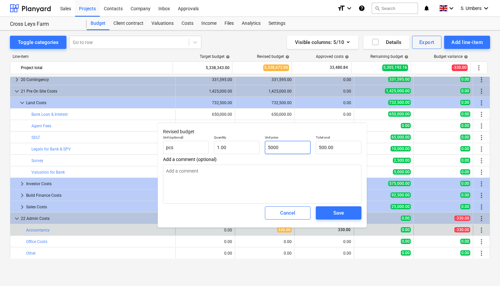
type input "5,000.00"
click at [299, 169] on textarea at bounding box center [262, 184] width 198 height 39
click at [340, 213] on div "Save" at bounding box center [338, 213] width 11 height 9
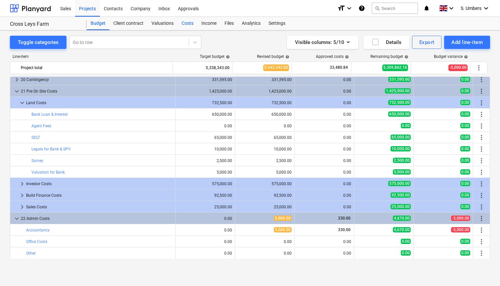
click at [189, 28] on div "Costs" at bounding box center [188, 23] width 20 height 13
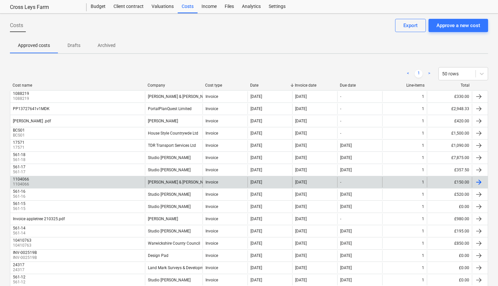
scroll to position [20, 0]
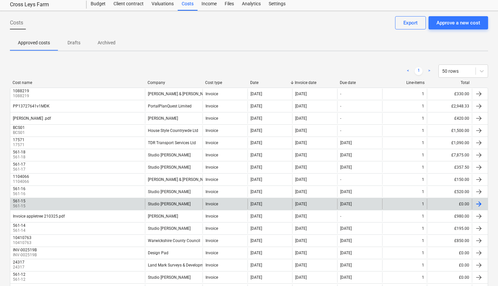
click at [182, 204] on div "Studio [PERSON_NAME]" at bounding box center [174, 204] width 58 height 11
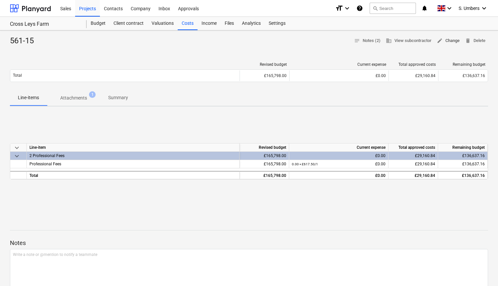
click at [446, 39] on span "edit Change" at bounding box center [447, 41] width 23 height 8
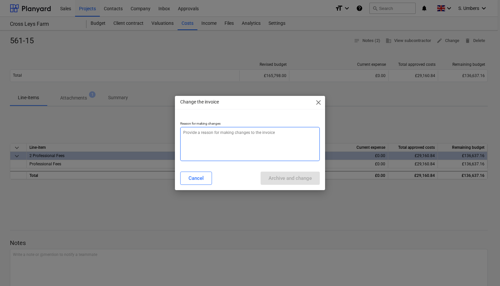
click at [244, 150] on textarea at bounding box center [250, 144] width 140 height 34
type textarea "x"
type textarea "z"
type textarea "x"
type textarea "ze"
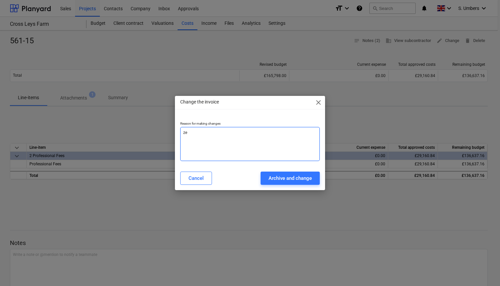
type textarea "x"
type textarea "zer"
type textarea "x"
type textarea "zero"
click at [291, 178] on div "Archive and change" at bounding box center [289, 178] width 43 height 9
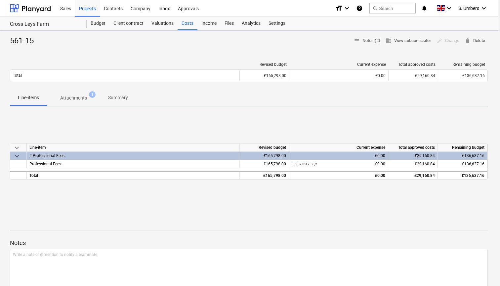
type textarea "x"
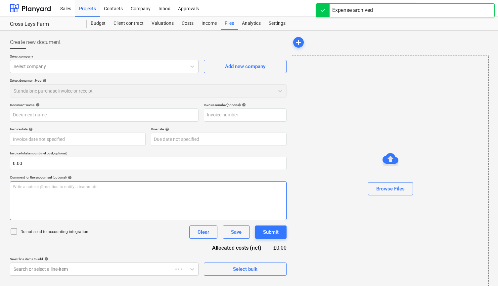
type input "561-15"
type input "[DATE]"
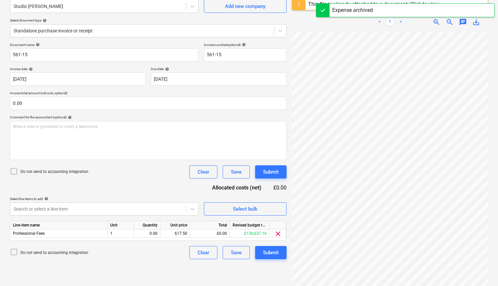
scroll to position [78, 0]
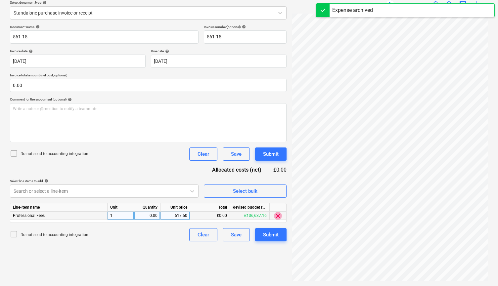
click at [278, 215] on span "clear" at bounding box center [278, 216] width 8 height 8
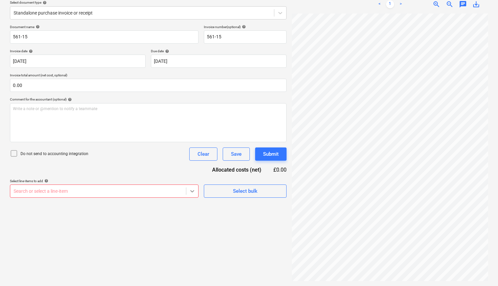
scroll to position [92, 0]
click at [195, 191] on body "Sales Projects Contacts Company Inbox 1 Approvals format_size keyboard_arrow_do…" at bounding box center [249, 65] width 498 height 286
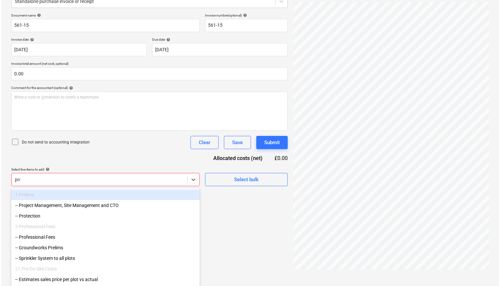
scroll to position [78, 0]
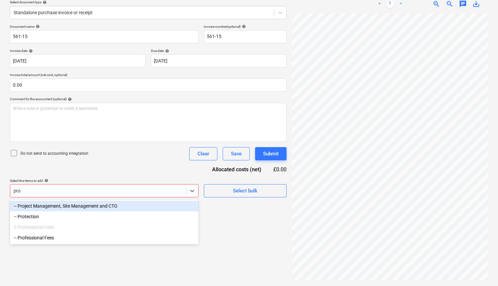
type input "prof"
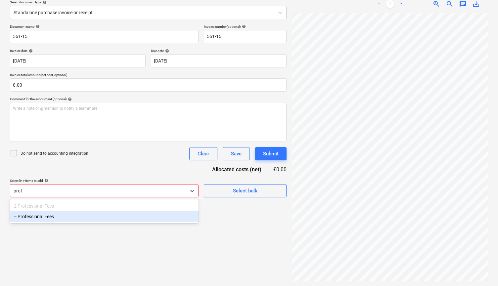
click at [81, 219] on div "-- Professional Fees" at bounding box center [104, 216] width 188 height 11
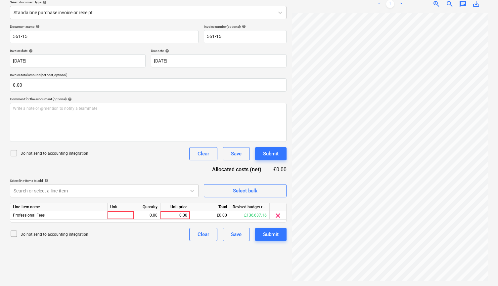
click at [147, 171] on div "Document name help 561-15 Invoice number (optional) help 561-15 Invoice date he…" at bounding box center [148, 132] width 276 height 217
click at [179, 214] on div "0.00" at bounding box center [175, 215] width 24 height 8
type input "617.50"
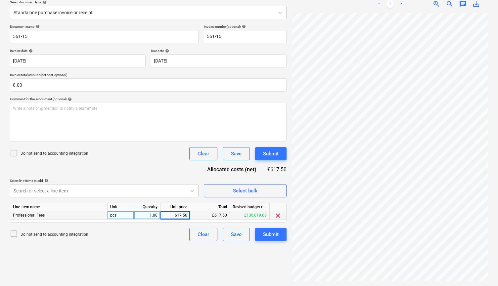
click at [41, 155] on p "Do not send to accounting integration" at bounding box center [55, 154] width 68 height 6
click at [279, 235] on button "Submit" at bounding box center [270, 234] width 31 height 13
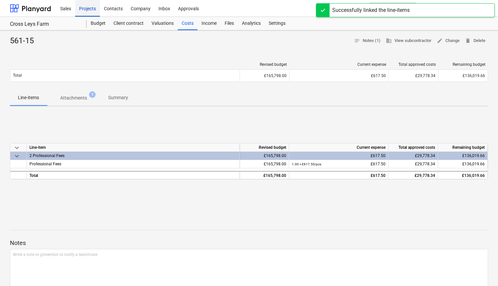
click at [94, 7] on div "Projects" at bounding box center [87, 8] width 25 height 17
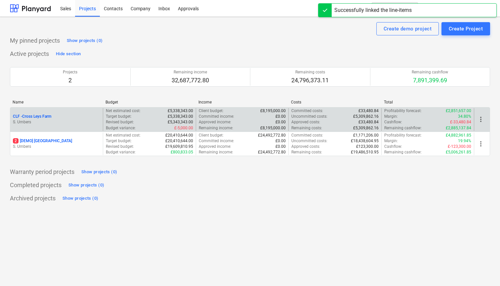
click at [64, 119] on div "CLF - Cross Leys Farm" at bounding box center [56, 117] width 87 height 6
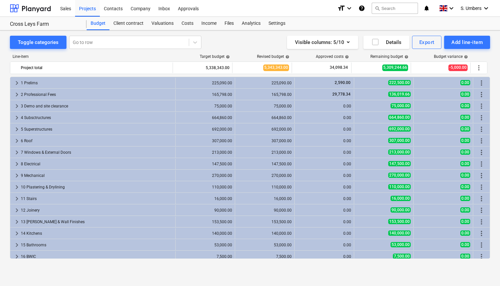
scroll to position [223, 0]
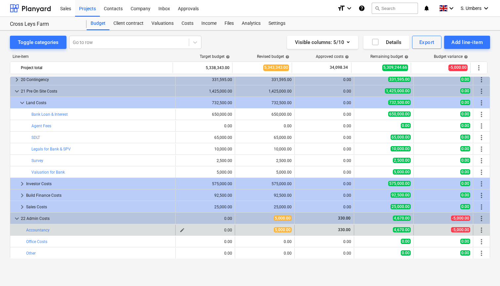
click at [220, 230] on div "0.00" at bounding box center [205, 230] width 54 height 5
click at [180, 230] on span "edit" at bounding box center [182, 229] width 5 height 5
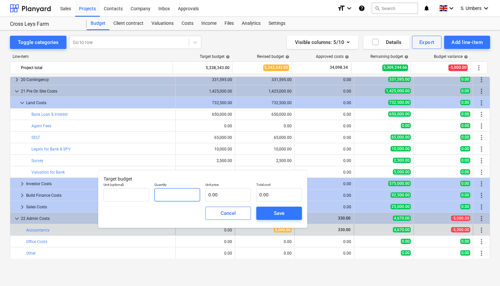
click at [169, 196] on input "text" at bounding box center [177, 194] width 46 height 13
type input "1.00"
click at [213, 192] on input "text" at bounding box center [228, 194] width 46 height 13
type input "5"
type input "5.00"
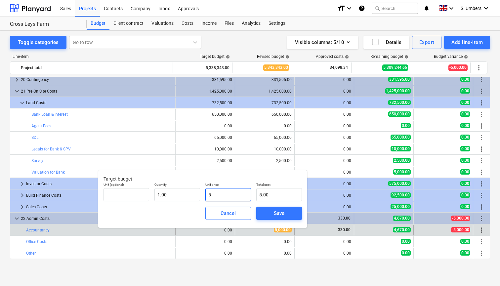
type input "50"
type input "50.00"
type input "500"
type input "500.00"
type input "5000"
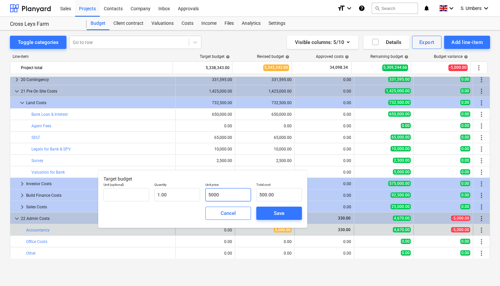
type input "5,000.00"
click at [192, 213] on div "Cancel Save" at bounding box center [203, 213] width 204 height 24
click at [277, 213] on div "Save" at bounding box center [279, 213] width 11 height 9
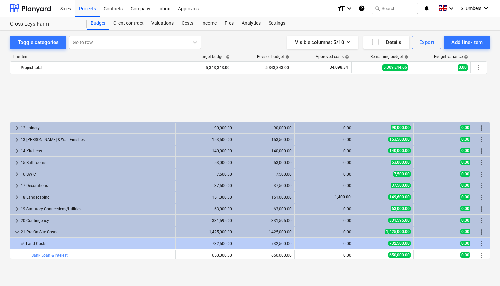
scroll to position [153, 0]
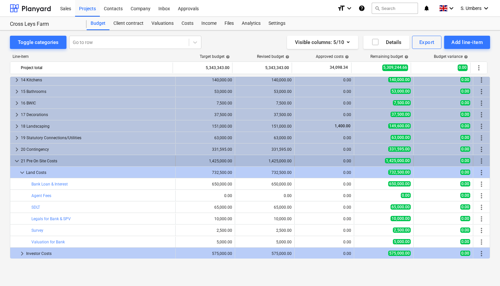
click at [16, 158] on span "keyboard_arrow_down" at bounding box center [17, 161] width 8 height 8
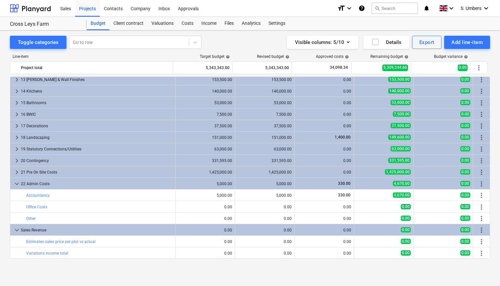
scroll to position [142, 0]
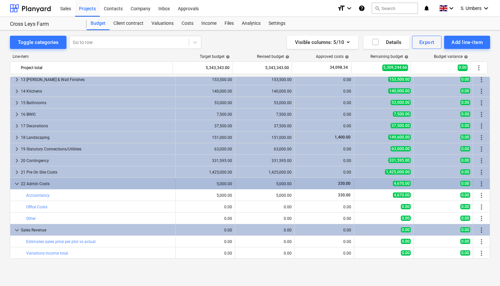
click at [15, 181] on span "keyboard_arrow_down" at bounding box center [17, 184] width 8 height 8
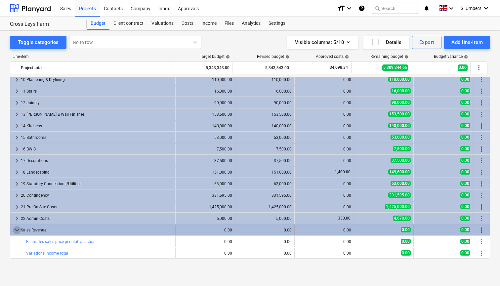
click at [15, 229] on span "keyboard_arrow_down" at bounding box center [17, 230] width 8 height 8
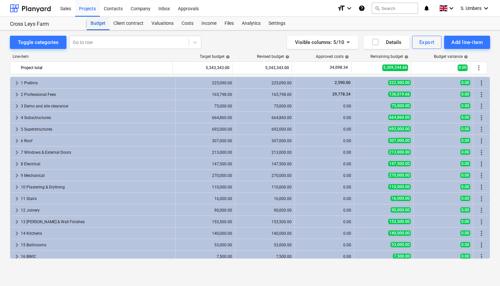
scroll to position [0, 0]
click at [98, 20] on div "Budget" at bounding box center [98, 23] width 23 height 13
click at [87, 5] on div "Projects" at bounding box center [87, 8] width 25 height 17
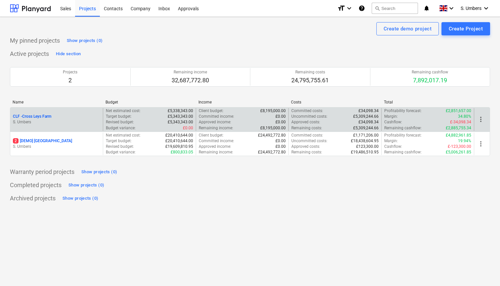
click at [65, 121] on p "S. Umbers" at bounding box center [56, 122] width 87 height 6
